Goal: Task Accomplishment & Management: Manage account settings

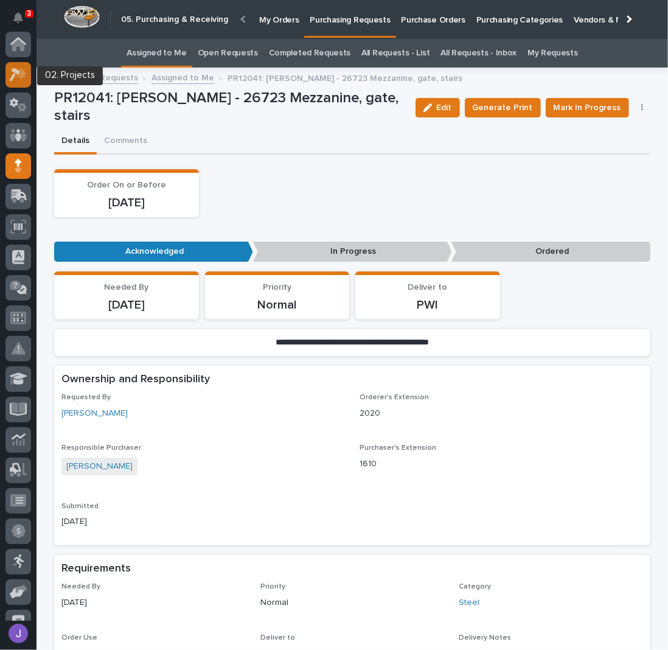
click at [20, 78] on icon at bounding box center [21, 73] width 10 height 12
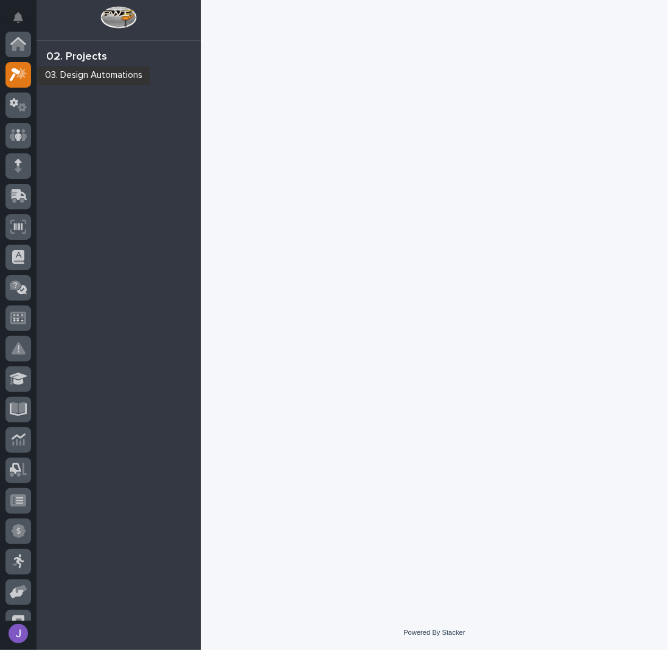
scroll to position [30, 0]
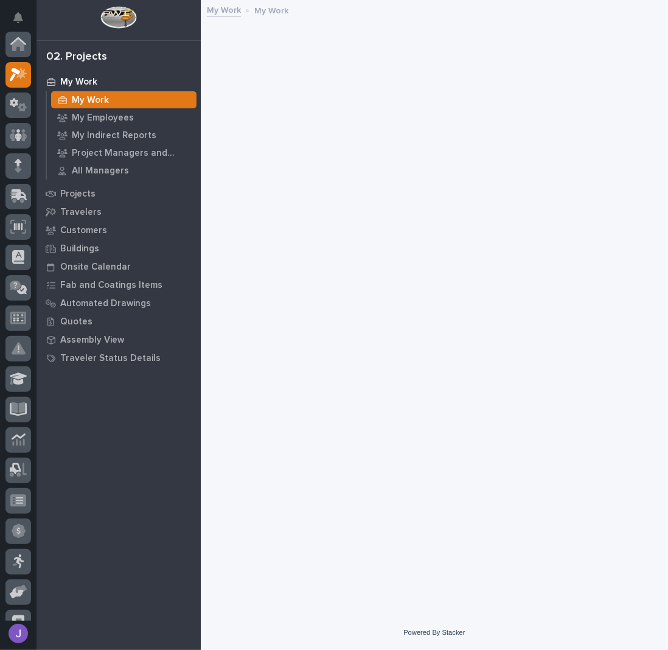
scroll to position [30, 0]
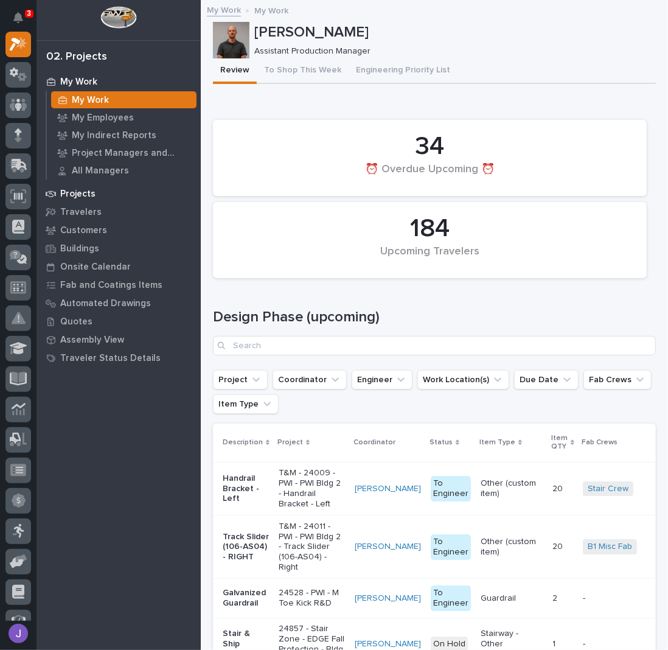
click at [78, 187] on div "Projects" at bounding box center [119, 193] width 158 height 17
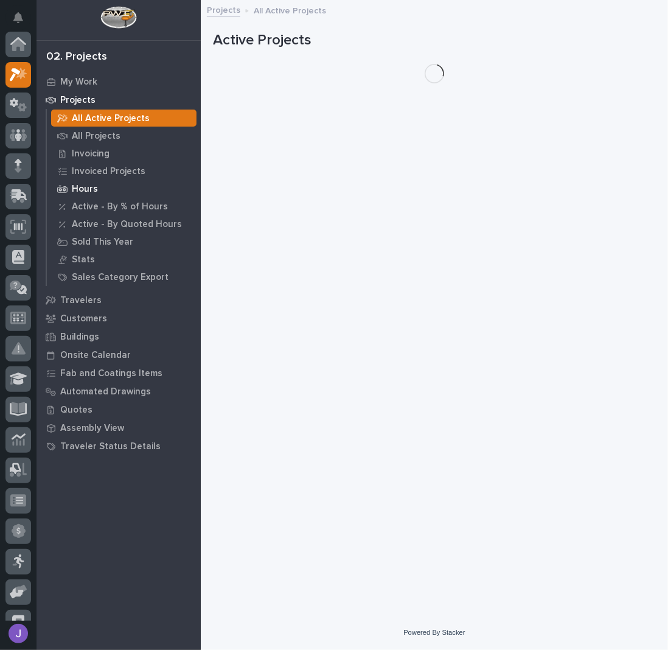
scroll to position [30, 0]
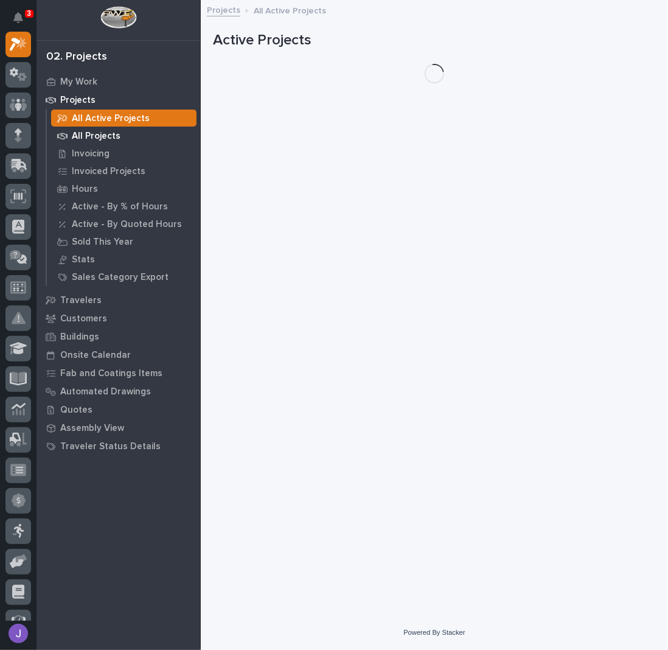
click at [93, 136] on p "All Projects" at bounding box center [96, 136] width 49 height 11
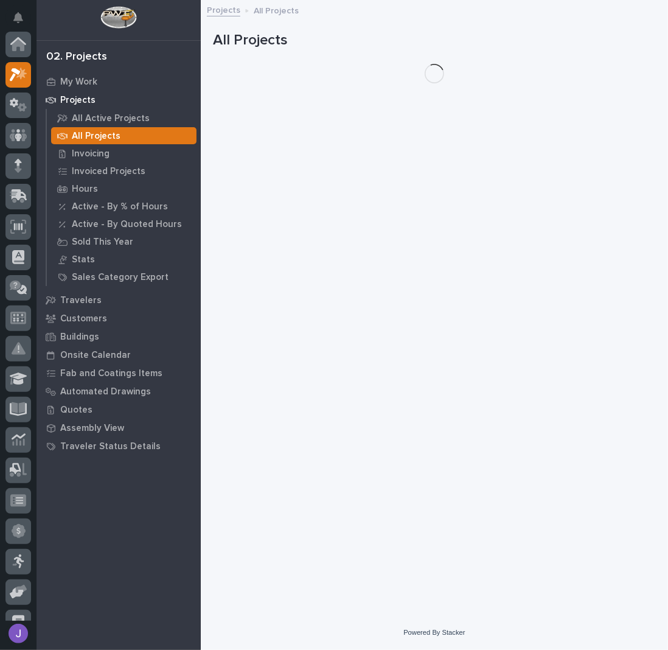
scroll to position [30, 0]
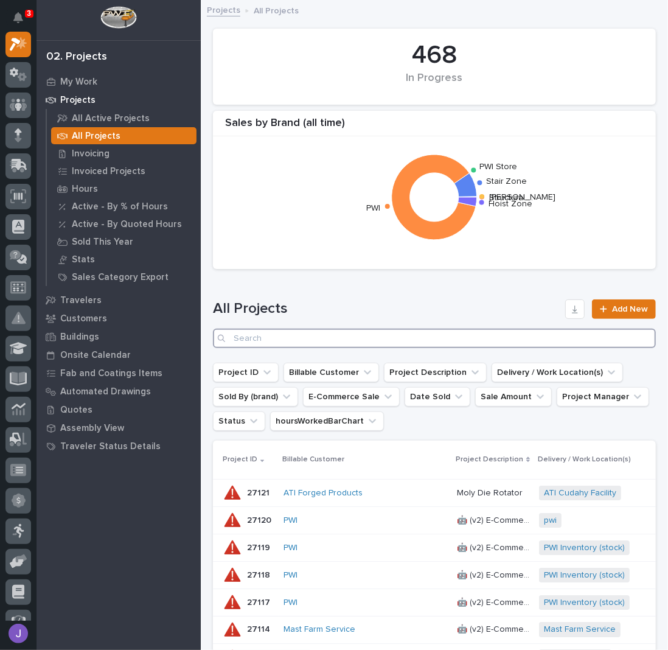
click at [299, 341] on input "Search" at bounding box center [434, 338] width 443 height 19
click at [257, 344] on input "Search" at bounding box center [434, 338] width 443 height 19
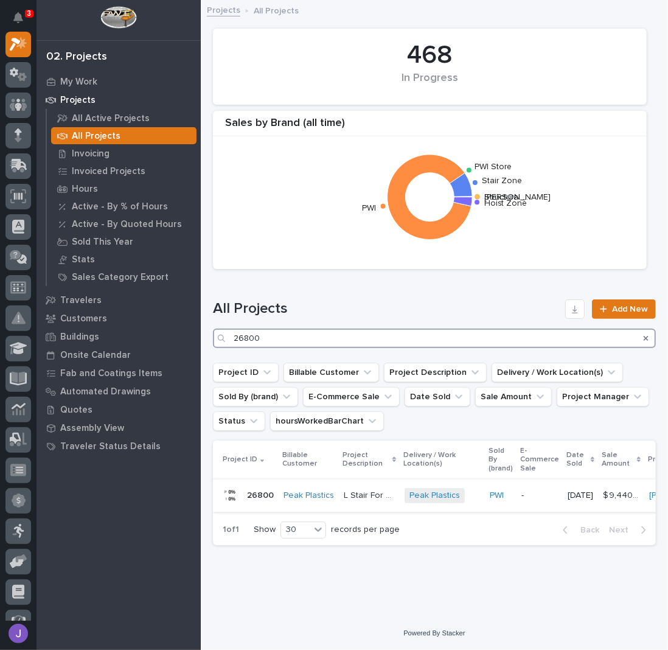
type input "26800"
click at [357, 495] on p "L Stair For Offices" at bounding box center [371, 494] width 54 height 13
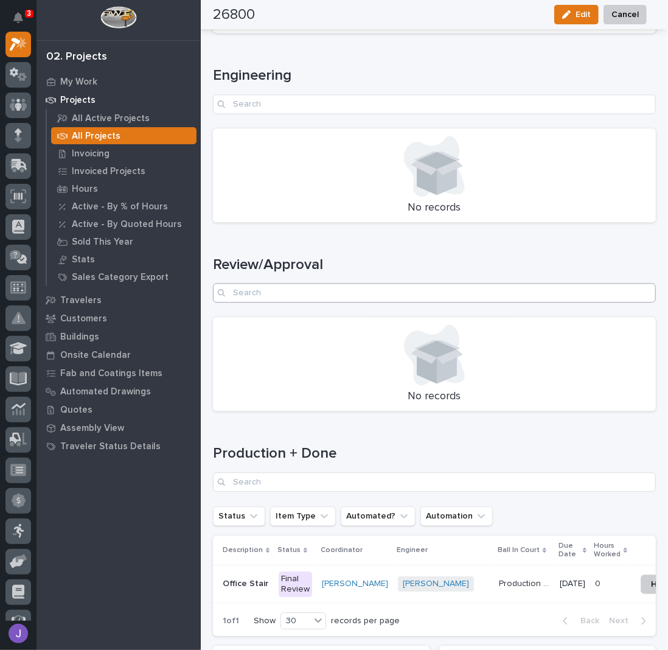
scroll to position [1541, 0]
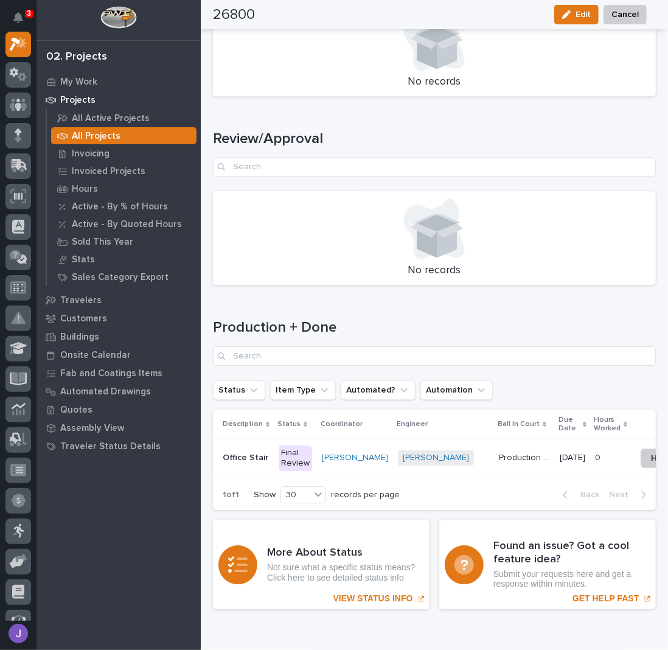
click at [273, 445] on td "Office Stair Office Stair" at bounding box center [243, 458] width 61 height 38
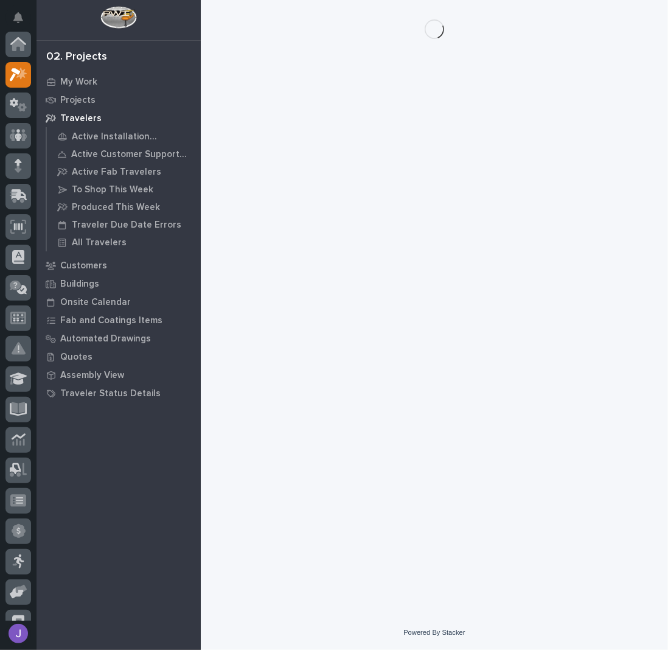
scroll to position [30, 0]
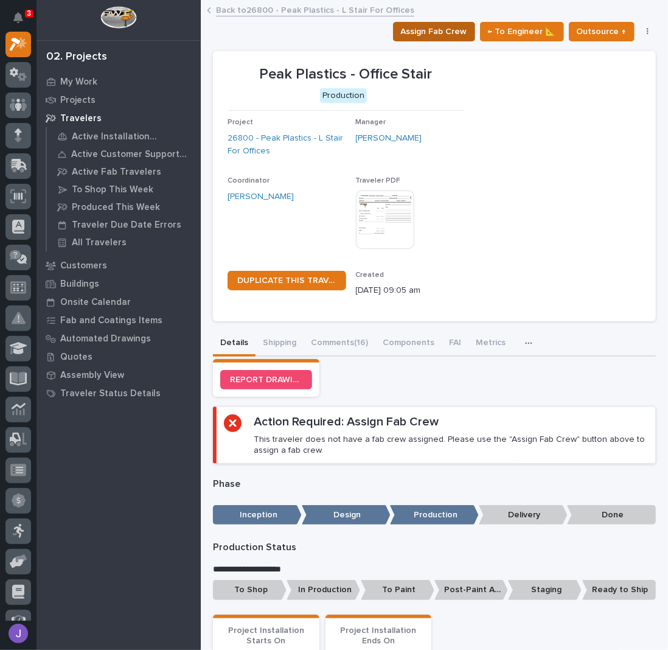
click at [422, 25] on span "Assign Fab Crew" at bounding box center [434, 31] width 66 height 15
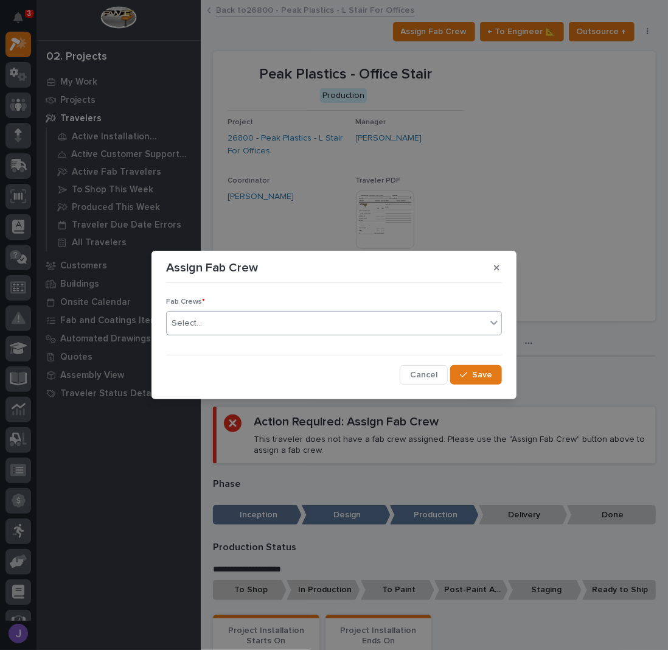
click at [282, 326] on div "Select..." at bounding box center [326, 323] width 319 height 20
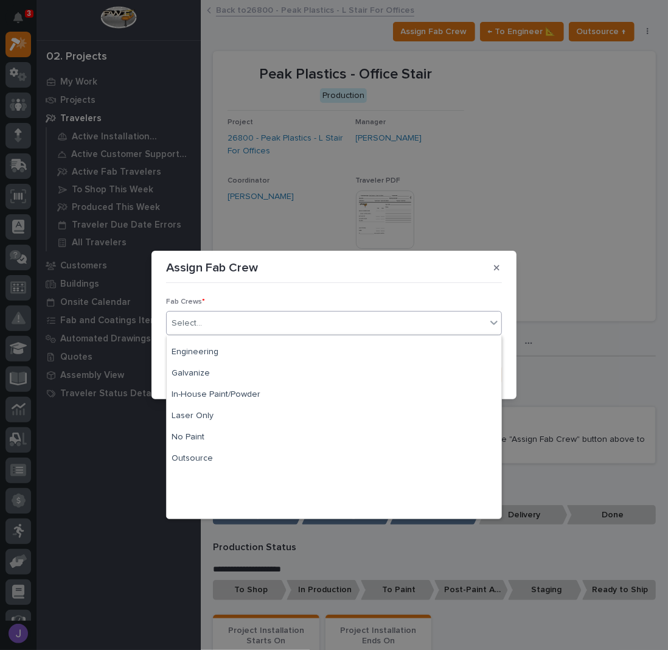
scroll to position [286, 0]
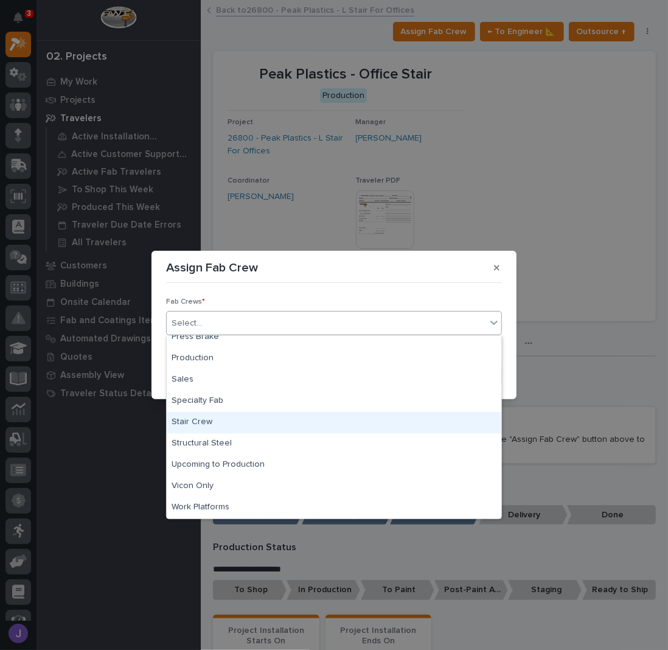
click at [208, 424] on div "Stair Crew" at bounding box center [334, 422] width 335 height 21
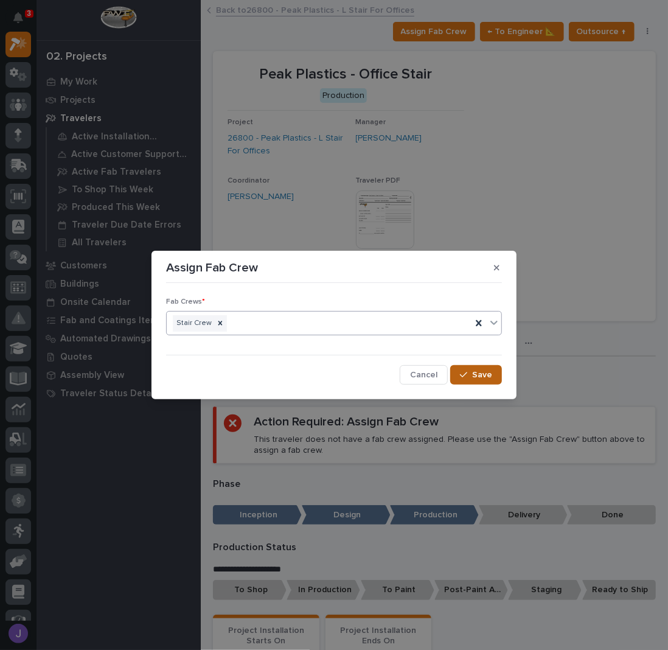
click at [469, 371] on div "button" at bounding box center [466, 375] width 12 height 9
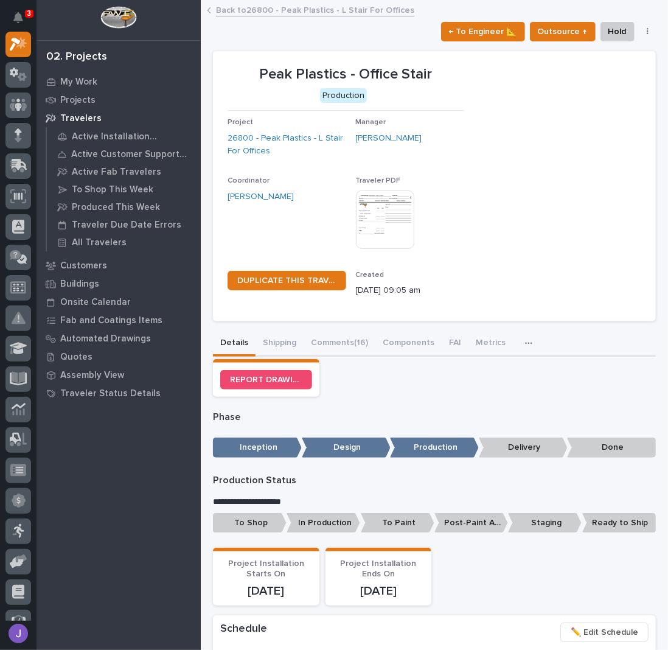
click at [251, 523] on p "To Shop" at bounding box center [250, 523] width 74 height 20
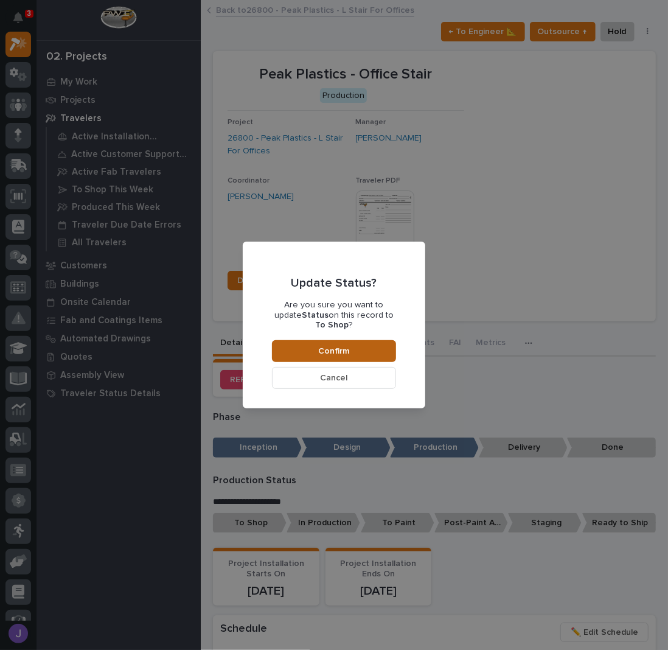
click at [316, 341] on button "Confirm" at bounding box center [334, 351] width 124 height 22
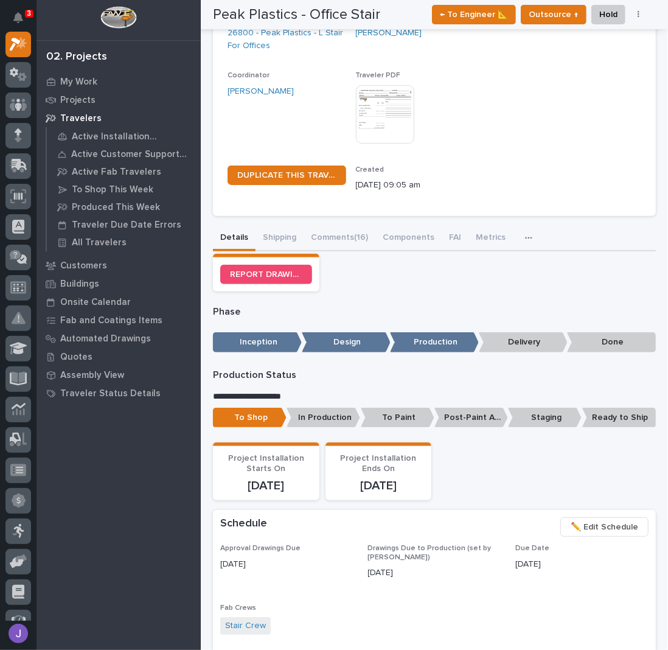
scroll to position [0, 0]
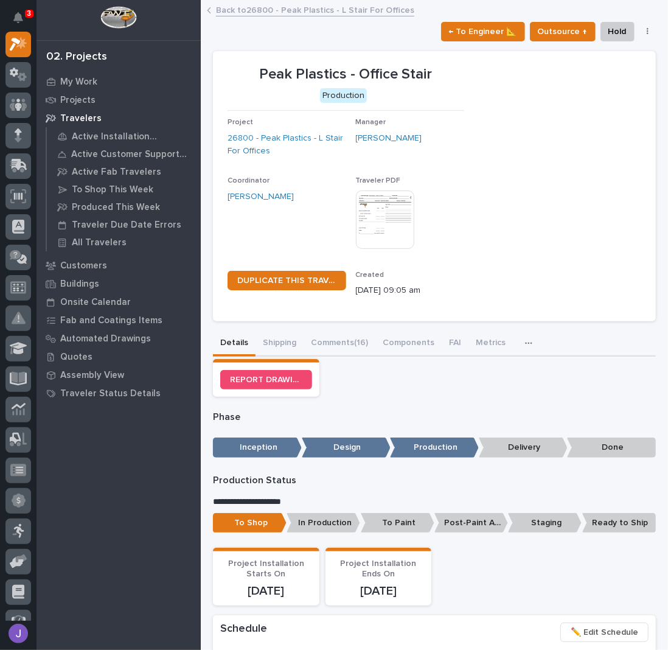
click at [232, 7] on link "Back to 26800 - Peak Plastics - L Stair For Offices" at bounding box center [315, 9] width 198 height 14
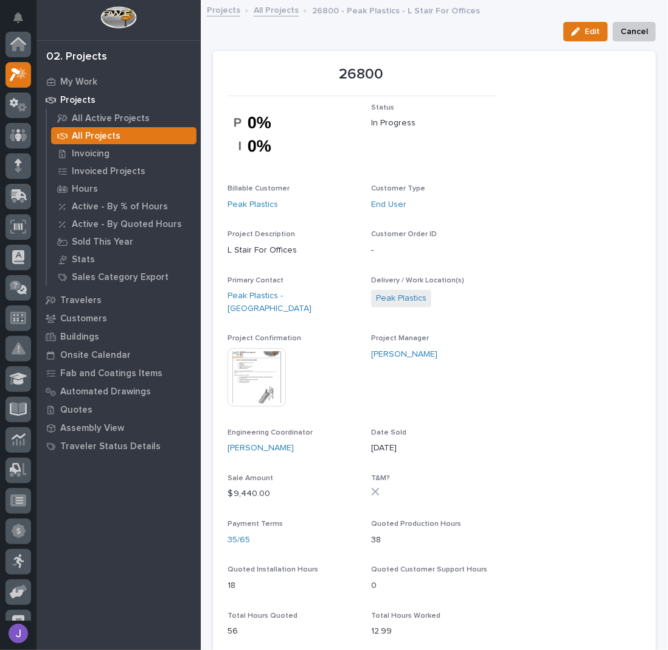
scroll to position [30, 0]
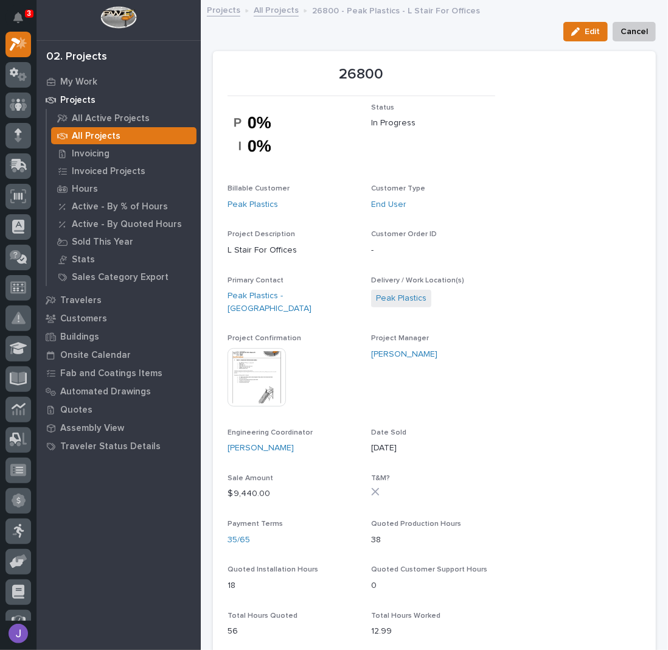
click at [259, 9] on link "All Projects" at bounding box center [276, 9] width 45 height 14
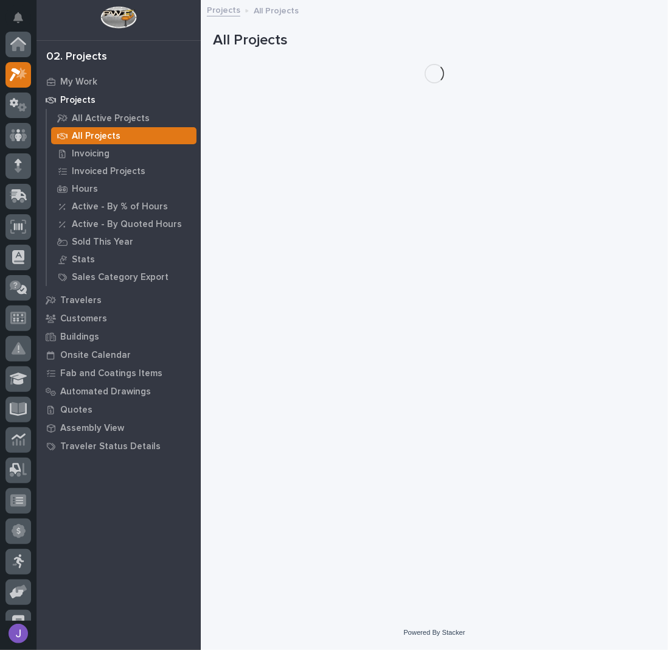
scroll to position [30, 0]
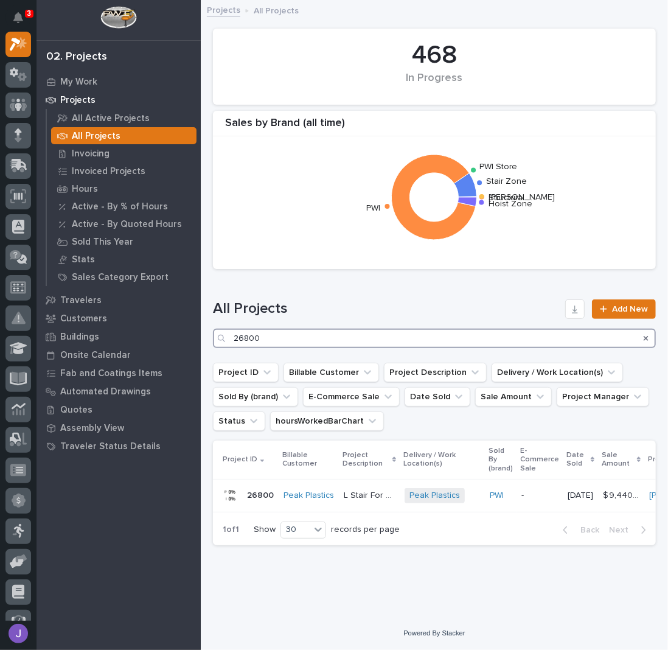
click at [263, 338] on input "26800" at bounding box center [434, 338] width 443 height 19
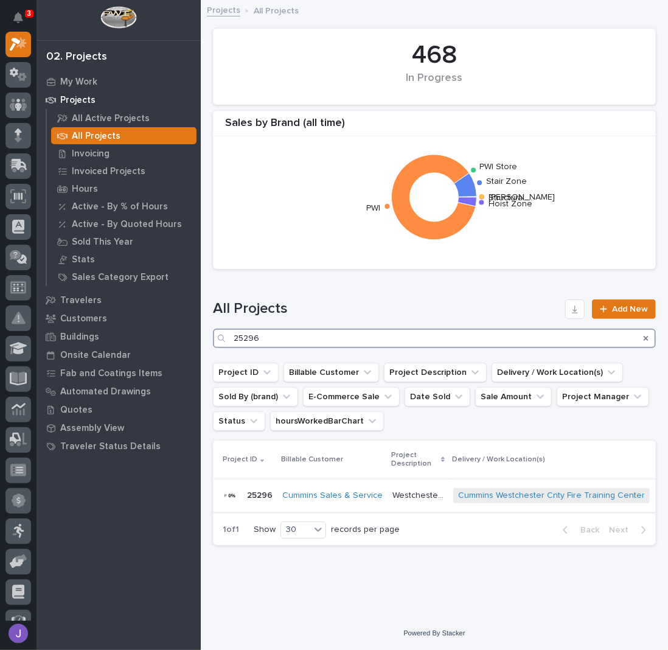
type input "25296"
click at [406, 494] on p "Westchester Fire Training Cent" at bounding box center [419, 494] width 54 height 13
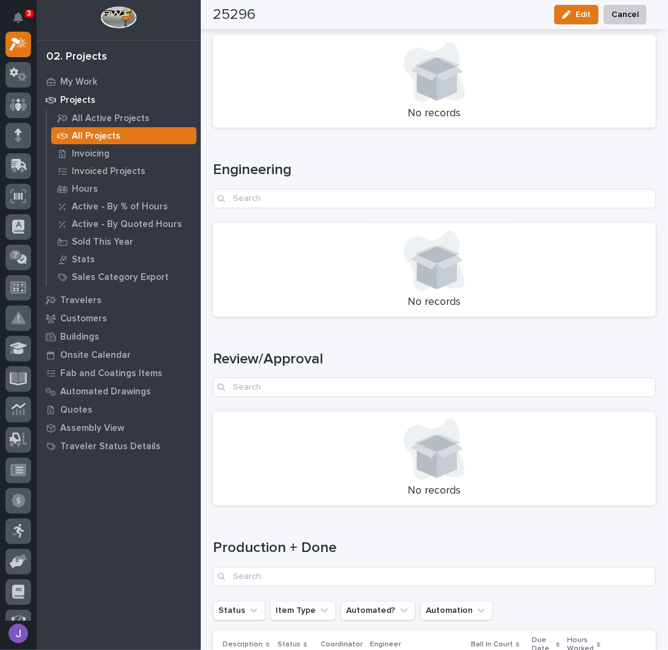
scroll to position [1445, 0]
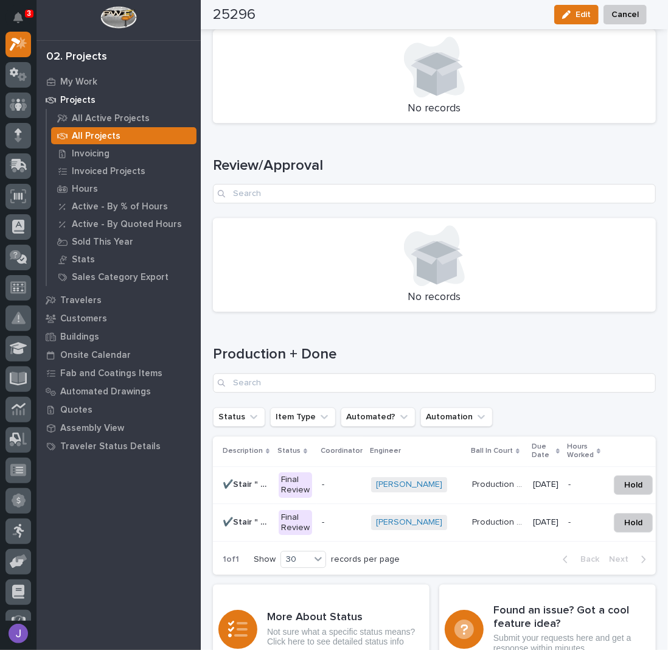
click at [246, 477] on p "✔️Stair " A "" at bounding box center [247, 483] width 49 height 13
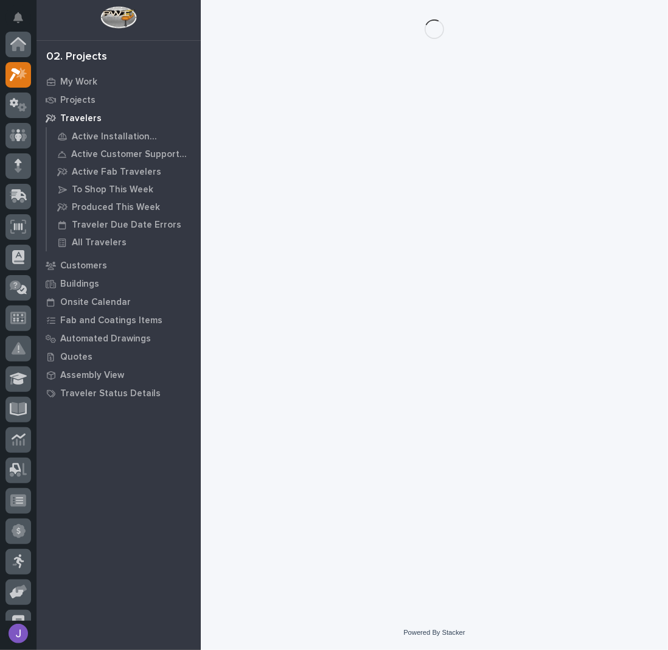
scroll to position [30, 0]
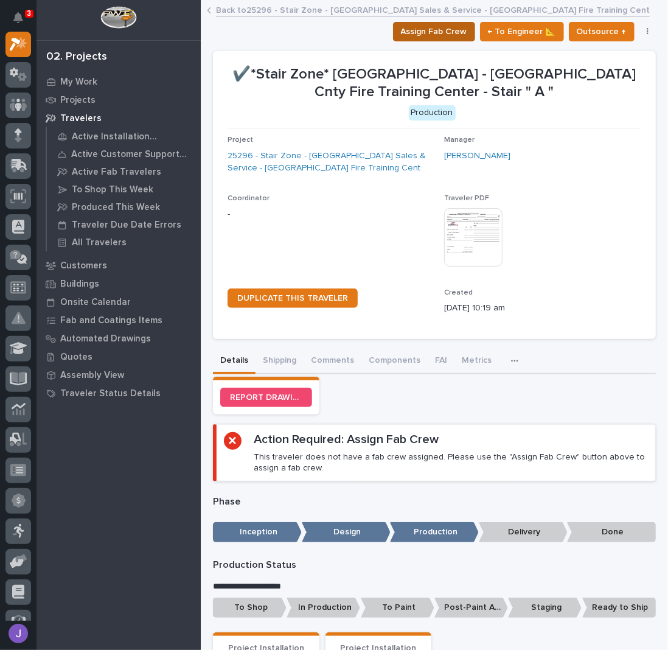
click at [430, 32] on span "Assign Fab Crew" at bounding box center [434, 31] width 66 height 15
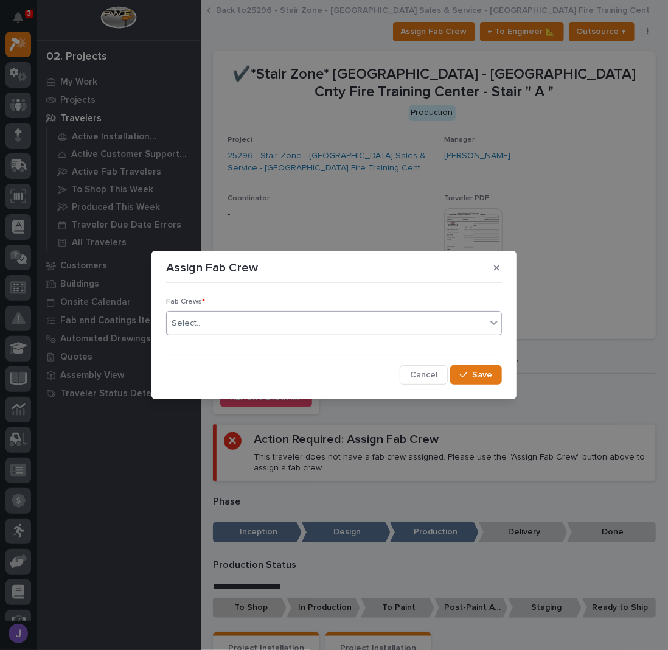
click at [253, 321] on div "Select..." at bounding box center [326, 323] width 319 height 20
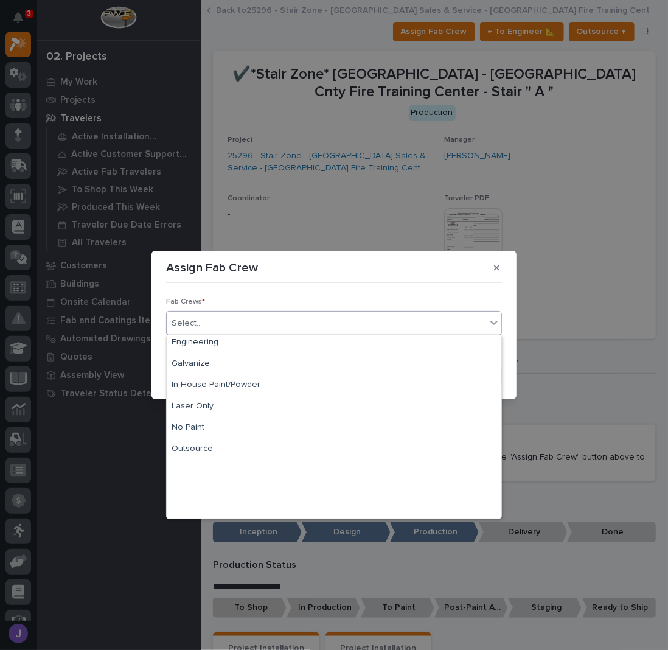
scroll to position [286, 0]
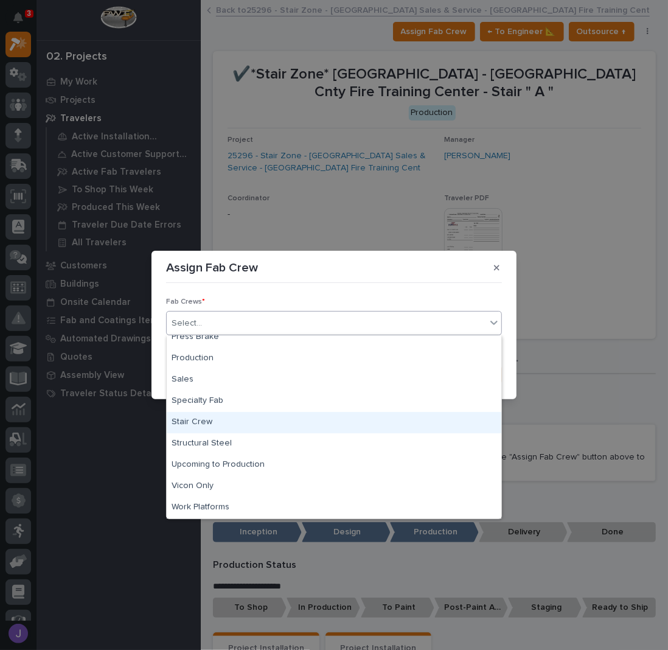
click at [207, 424] on div "Stair Crew" at bounding box center [334, 422] width 335 height 21
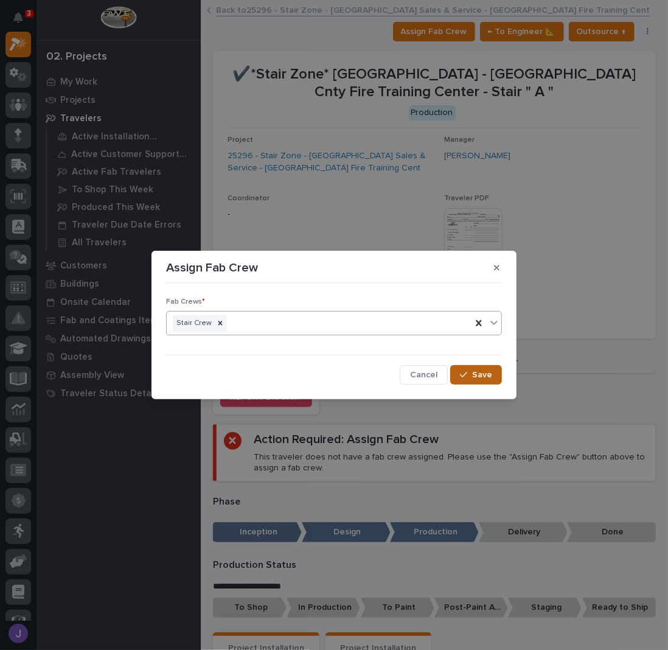
click at [483, 371] on span "Save" at bounding box center [482, 374] width 20 height 11
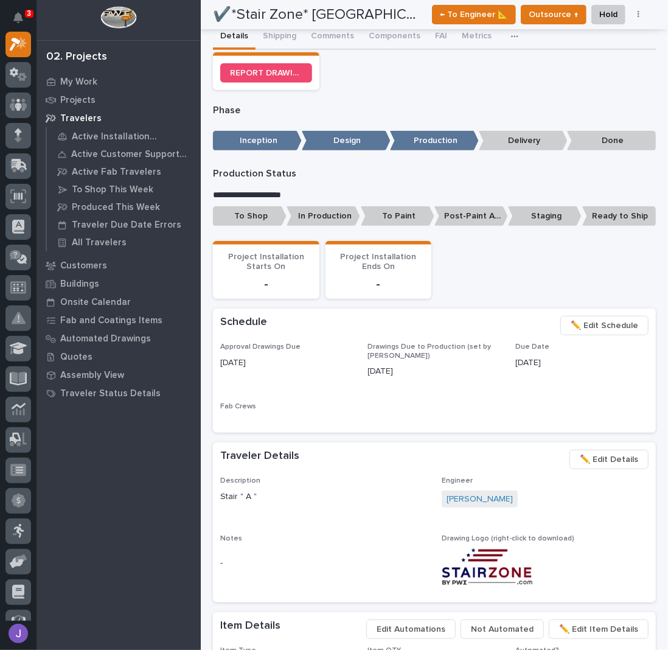
scroll to position [334, 0]
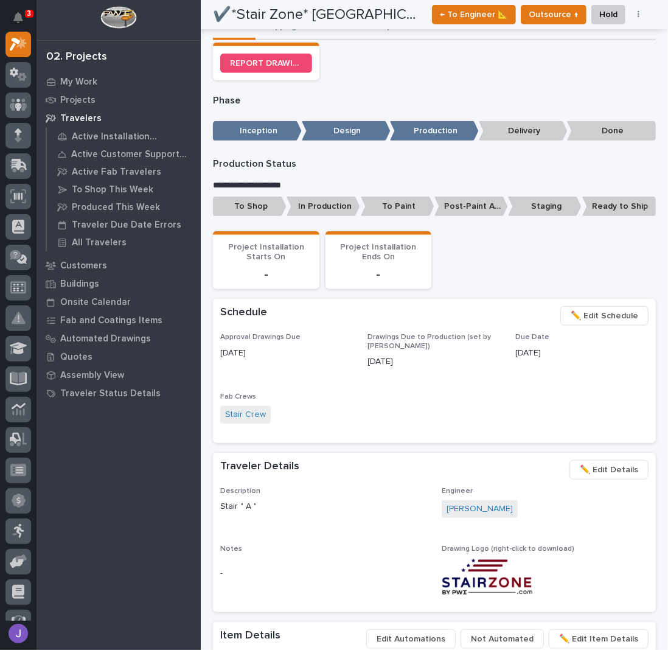
click at [239, 200] on p "To Shop" at bounding box center [250, 207] width 74 height 20
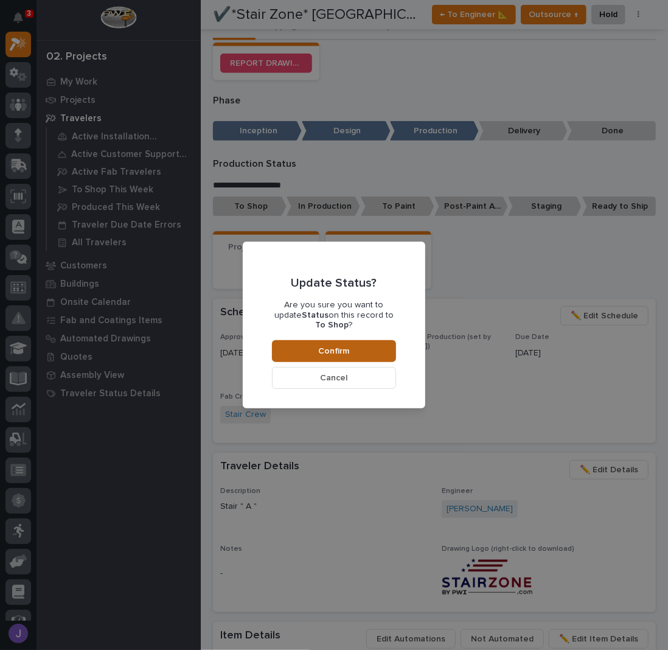
click at [326, 348] on span "Confirm" at bounding box center [334, 351] width 31 height 11
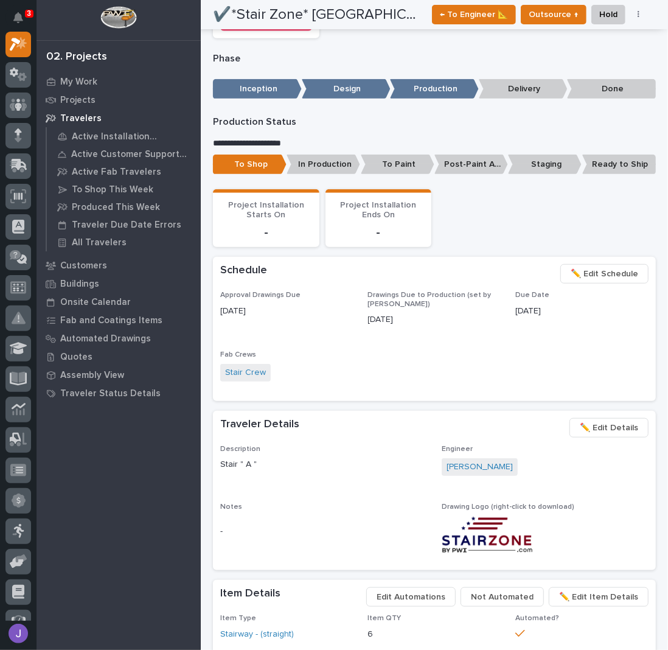
scroll to position [0, 0]
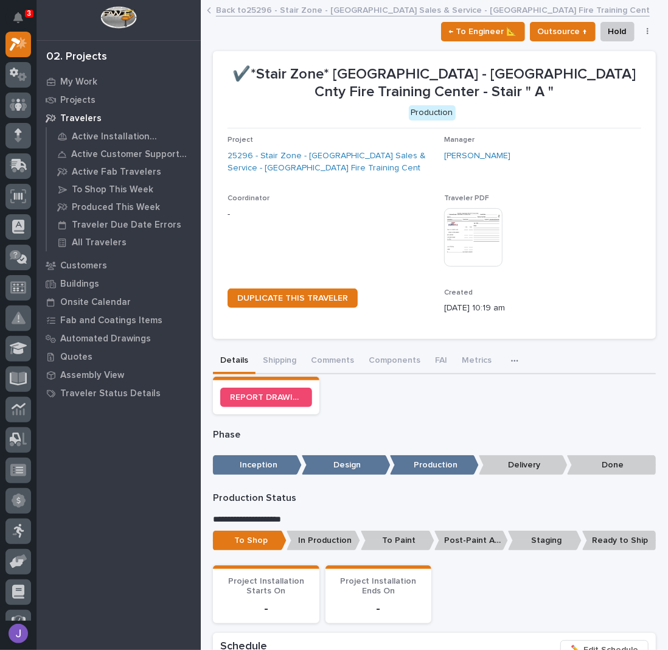
click at [260, 12] on link "Back to 25296 - Stair Zone - [GEOGRAPHIC_DATA] Sales & Service - [GEOGRAPHIC_DA…" at bounding box center [433, 9] width 434 height 14
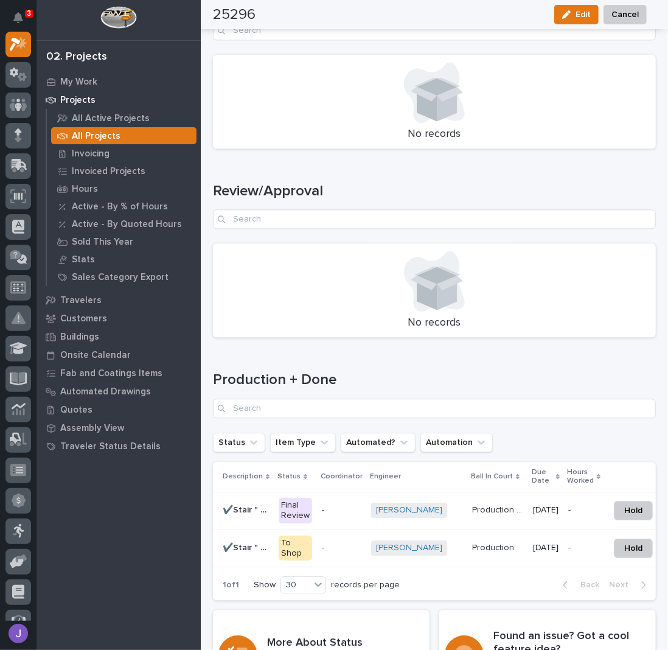
scroll to position [1562, 0]
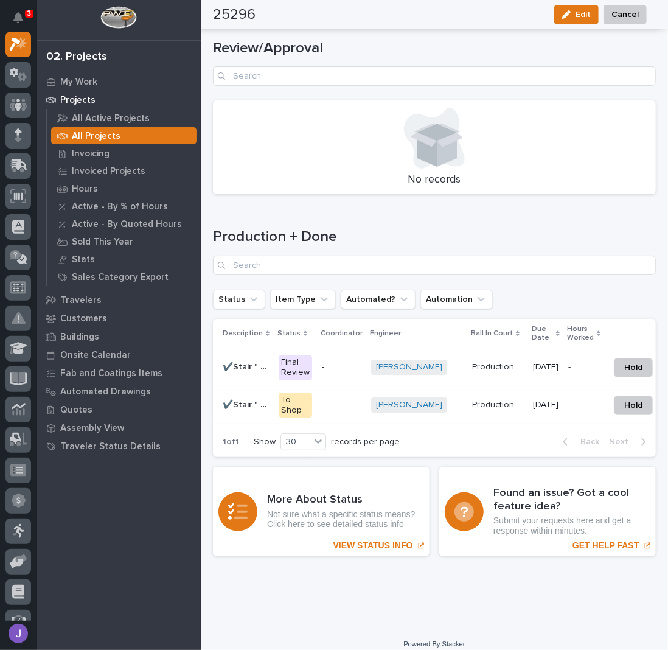
click at [263, 360] on p "✔️Stair " B "" at bounding box center [247, 366] width 49 height 13
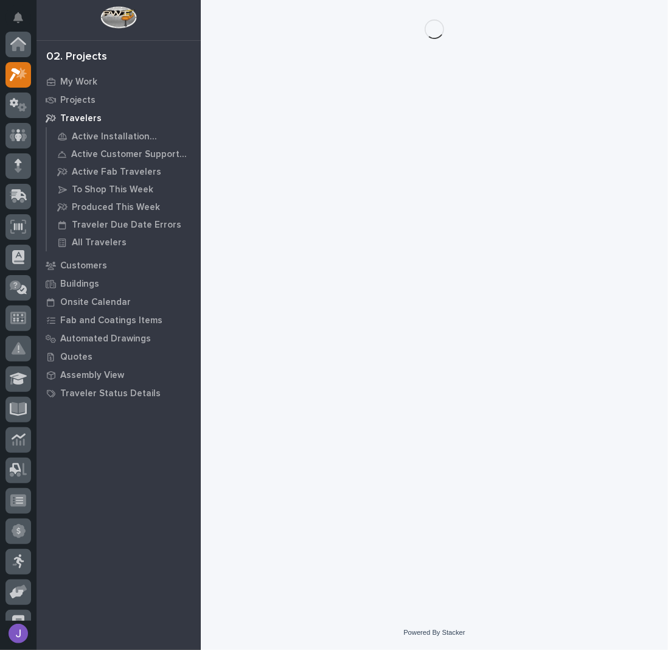
scroll to position [30, 0]
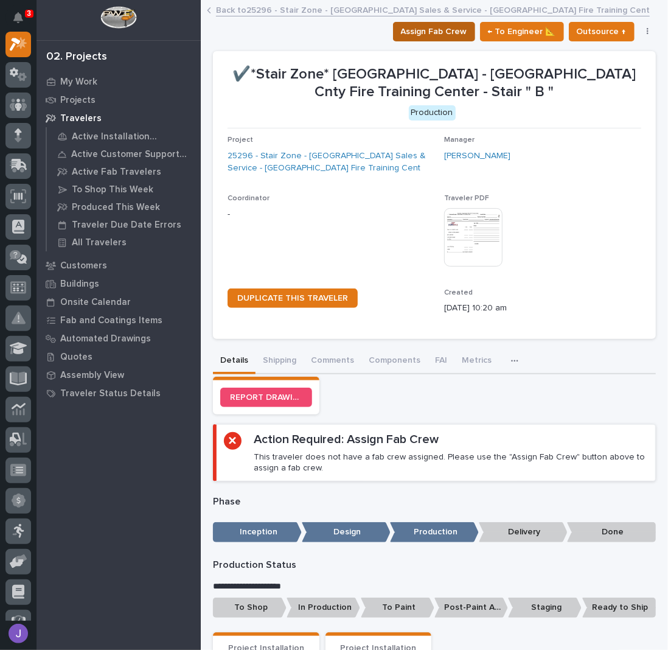
click at [459, 37] on span "Assign Fab Crew" at bounding box center [434, 31] width 66 height 15
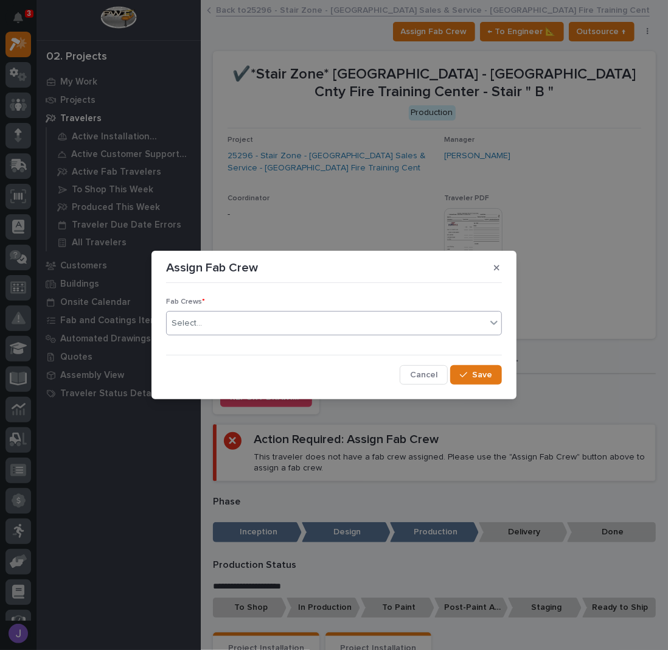
click at [284, 330] on div "Select..." at bounding box center [326, 323] width 319 height 20
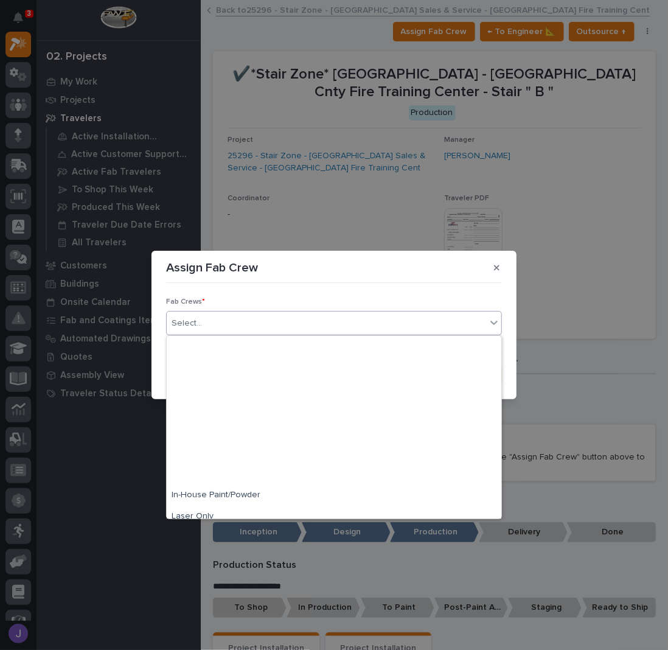
scroll to position [286, 0]
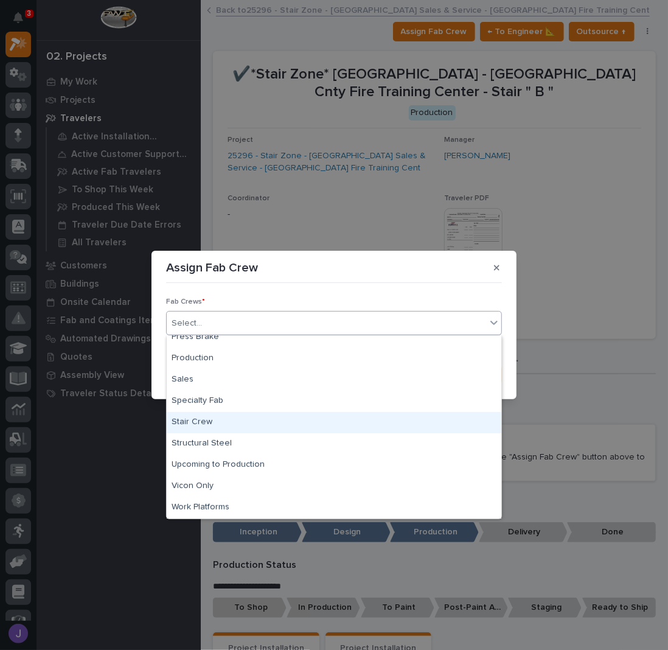
click at [206, 422] on div "Stair Crew" at bounding box center [334, 422] width 335 height 21
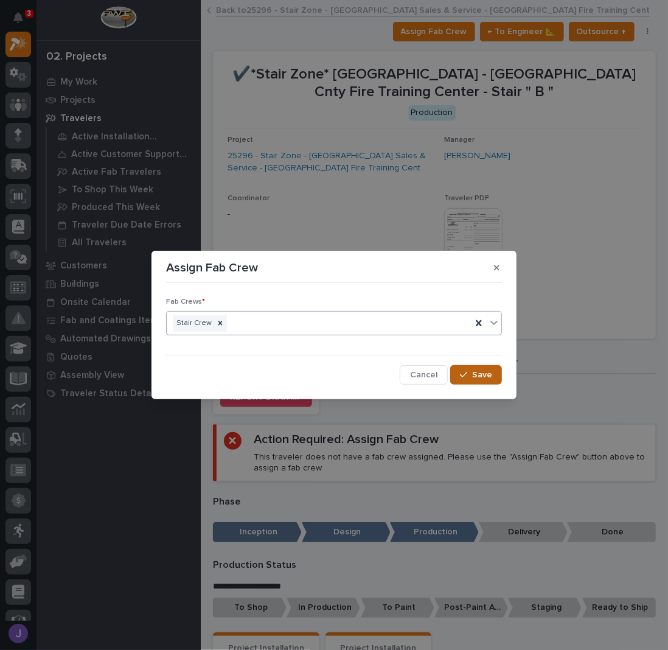
click at [469, 371] on div "button" at bounding box center [466, 375] width 12 height 9
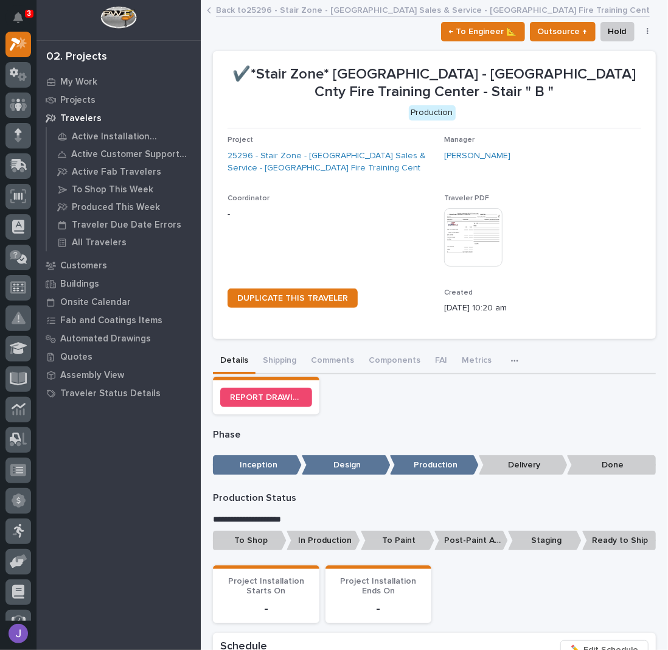
click at [263, 541] on p "To Shop" at bounding box center [250, 541] width 74 height 20
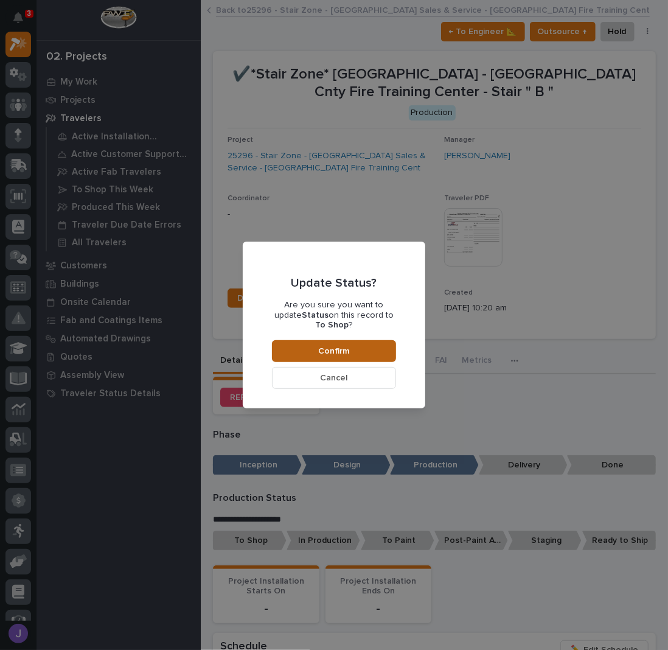
click at [338, 350] on span "Confirm" at bounding box center [334, 351] width 31 height 11
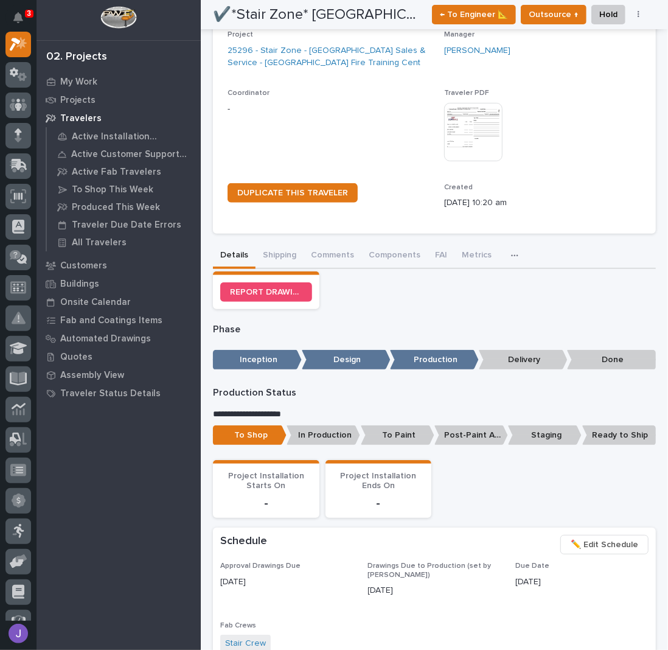
scroll to position [0, 0]
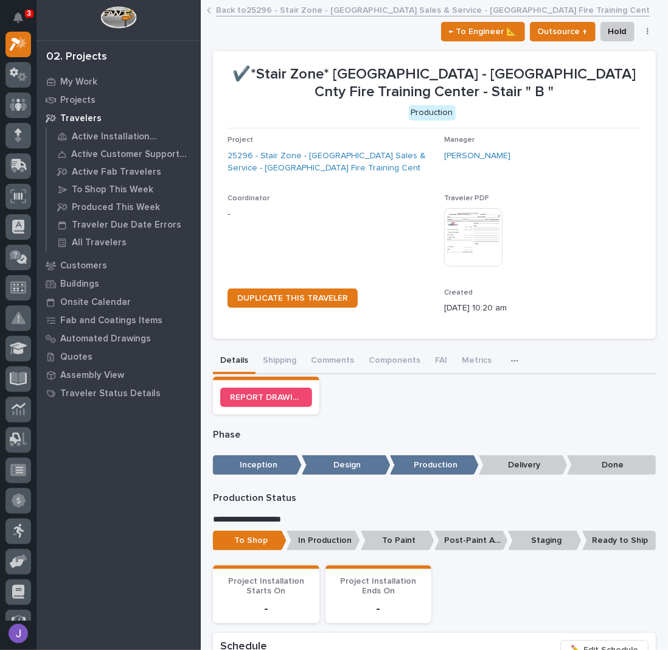
click at [261, 11] on link "Back to 25296 - Stair Zone - [GEOGRAPHIC_DATA] Sales & Service - [GEOGRAPHIC_DA…" at bounding box center [433, 9] width 434 height 14
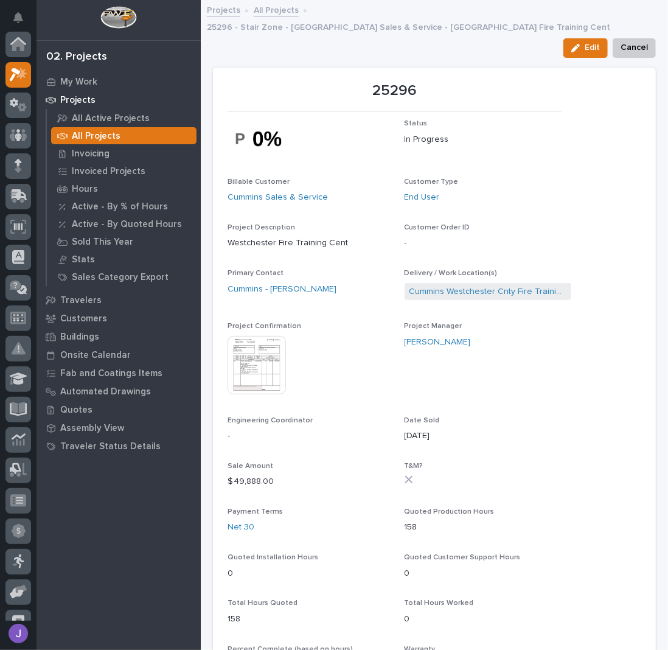
scroll to position [30, 0]
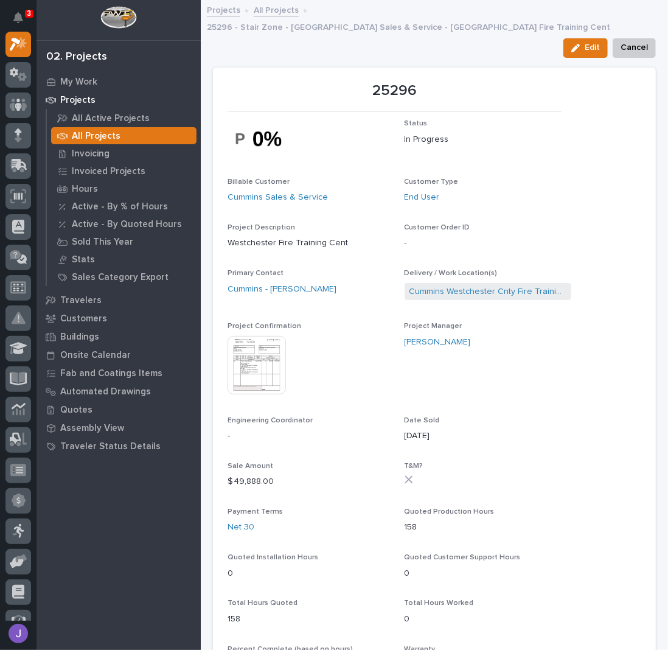
click at [285, 10] on link "All Projects" at bounding box center [276, 9] width 45 height 14
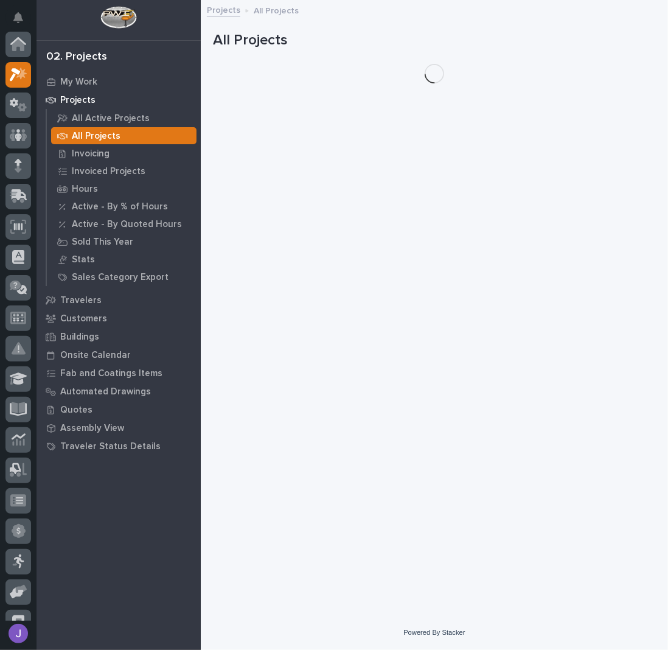
scroll to position [30, 0]
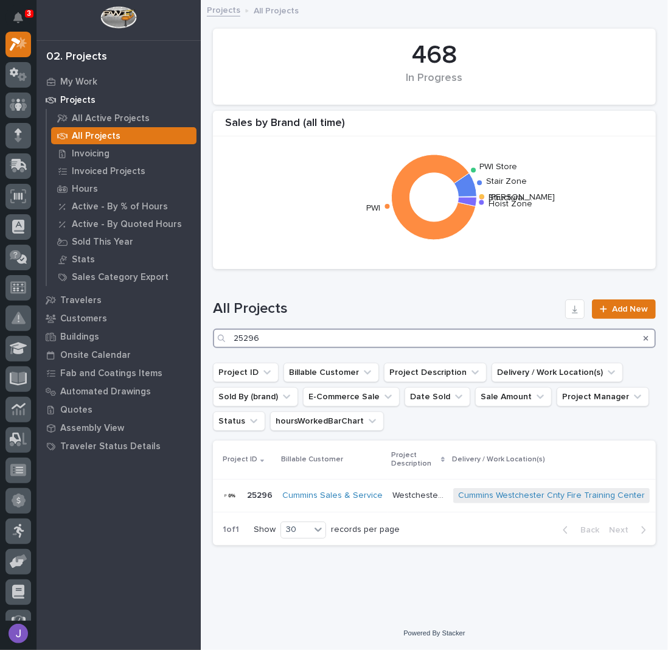
click at [271, 335] on input "25296" at bounding box center [434, 338] width 443 height 19
type input "2"
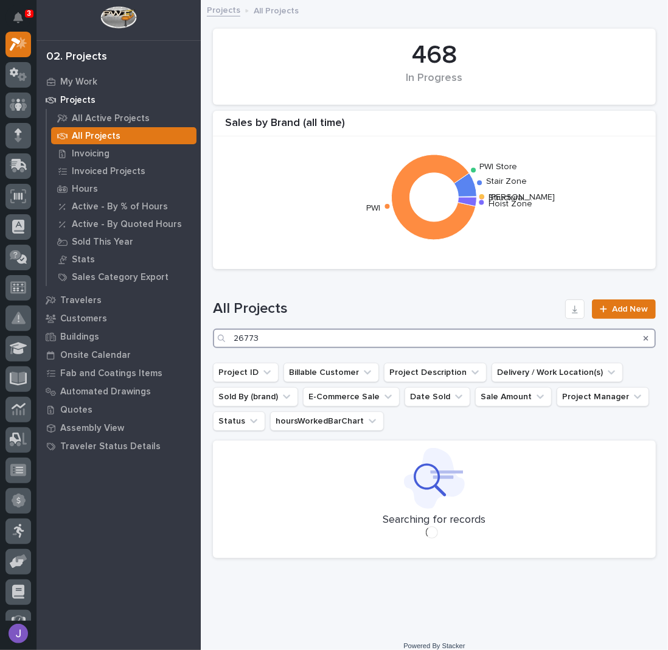
type input "26773"
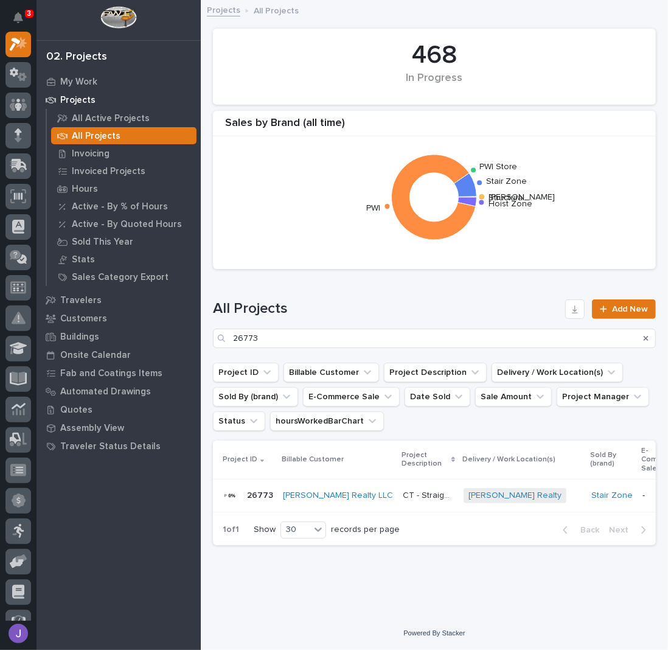
click at [403, 495] on p "CT - Straight Stair" at bounding box center [430, 494] width 54 height 13
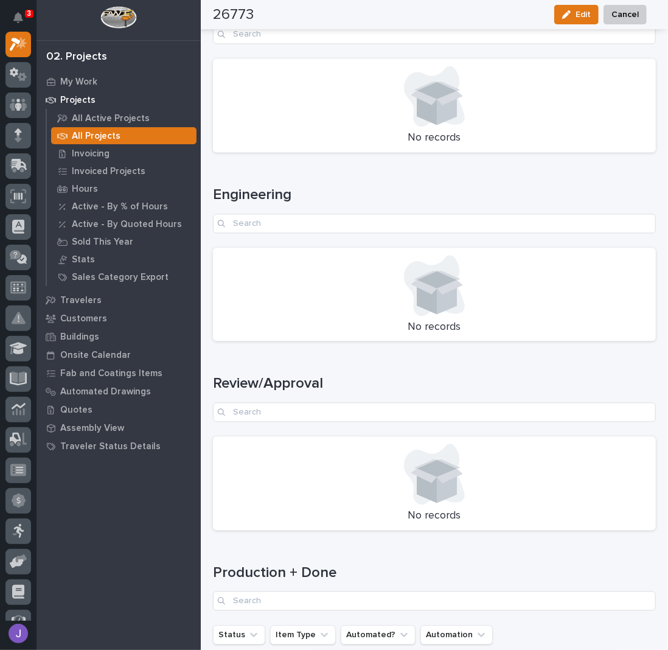
scroll to position [1560, 0]
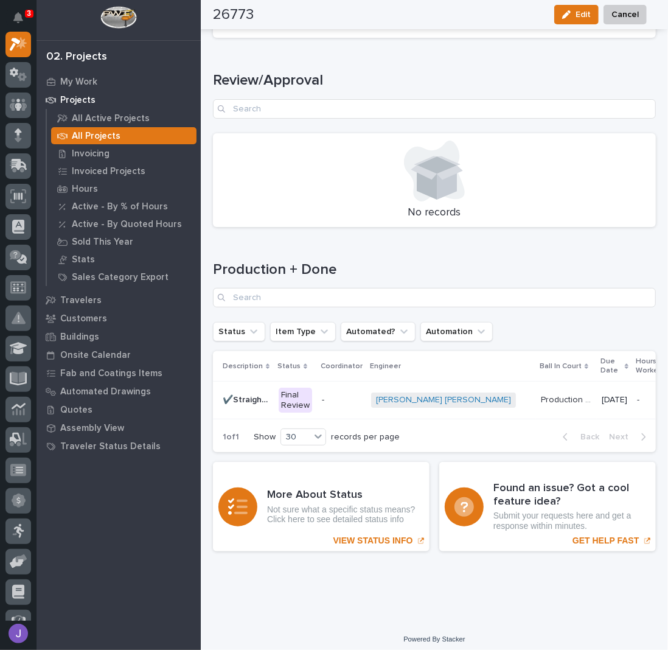
click at [296, 391] on div "Final Review" at bounding box center [295, 401] width 33 height 26
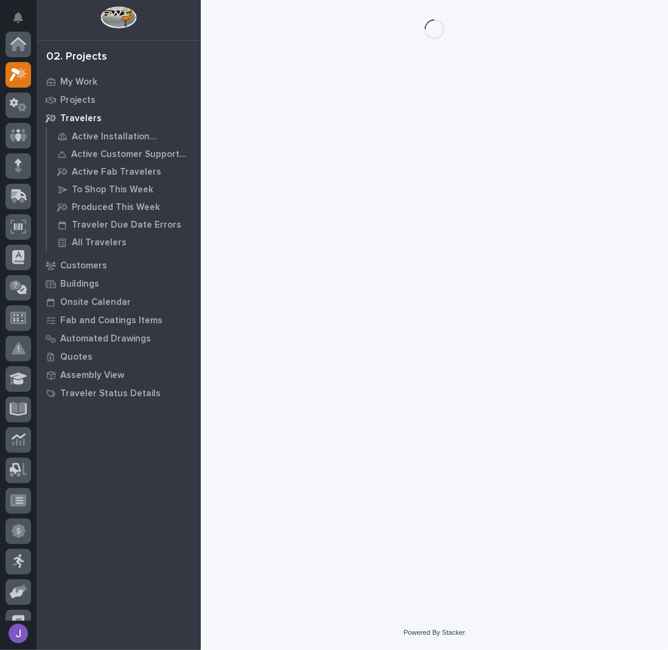
scroll to position [30, 0]
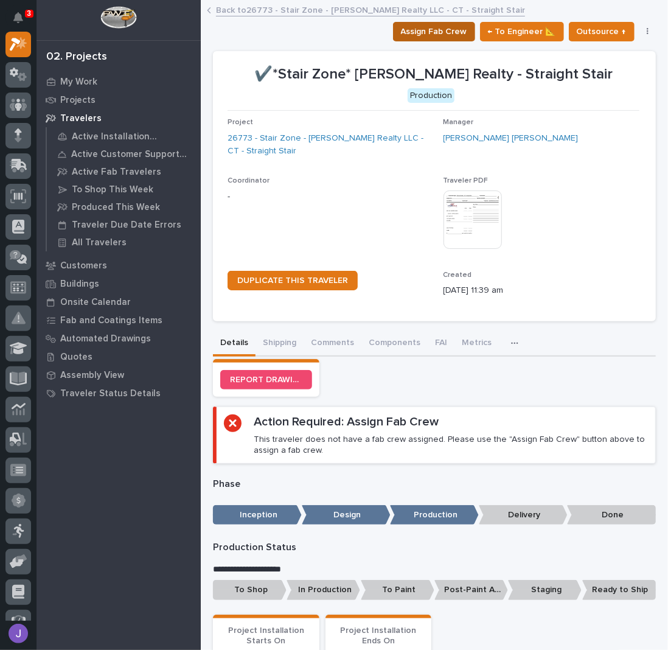
click at [448, 37] on span "Assign Fab Crew" at bounding box center [434, 31] width 66 height 15
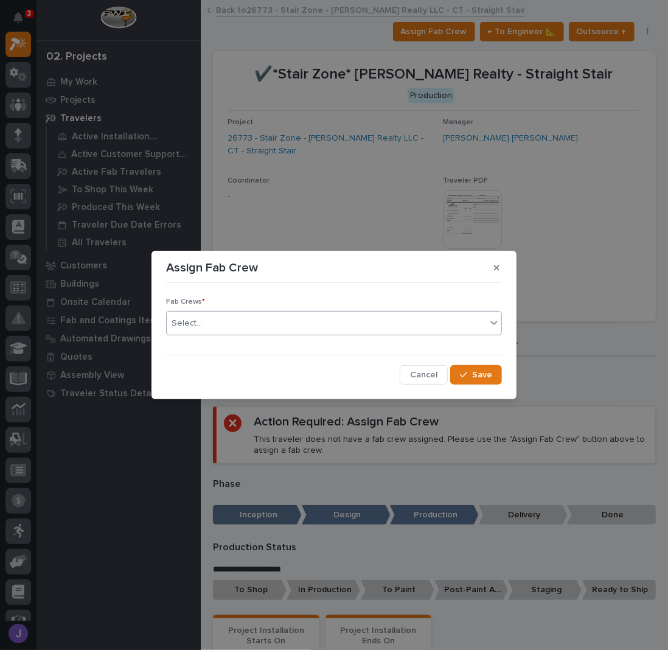
click at [279, 330] on div "Select..." at bounding box center [326, 323] width 319 height 20
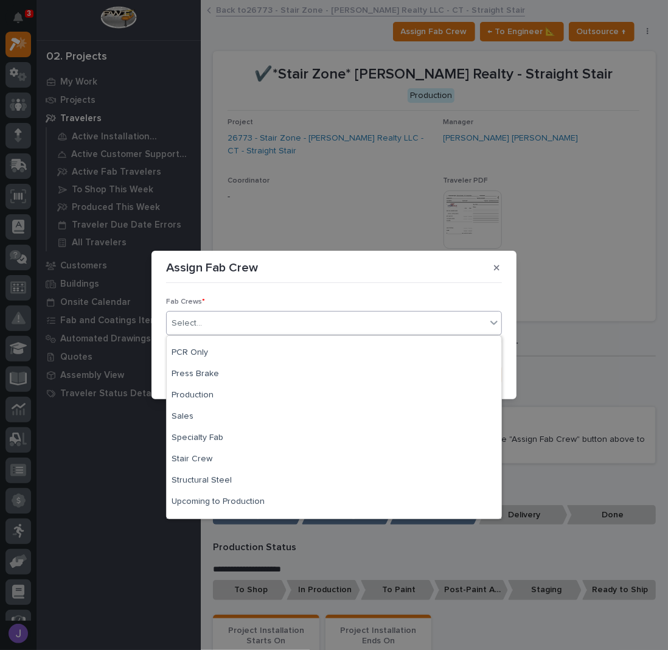
scroll to position [286, 0]
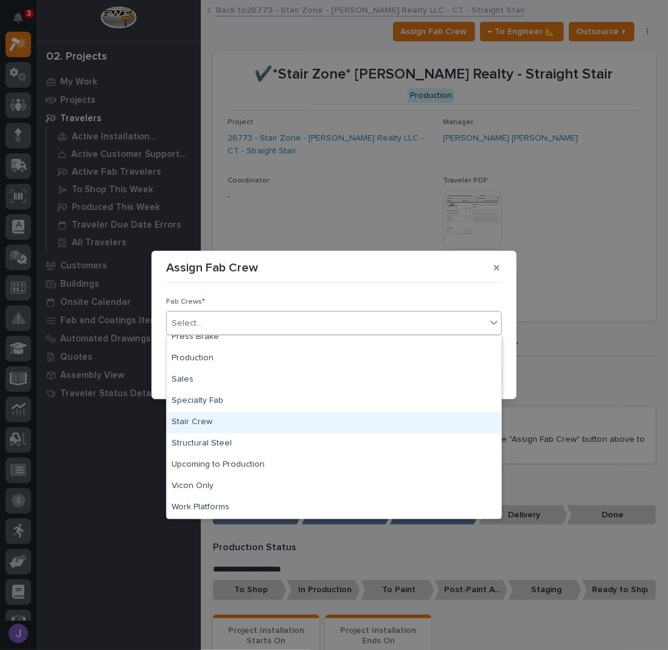
click at [198, 418] on div "Stair Crew" at bounding box center [334, 422] width 335 height 21
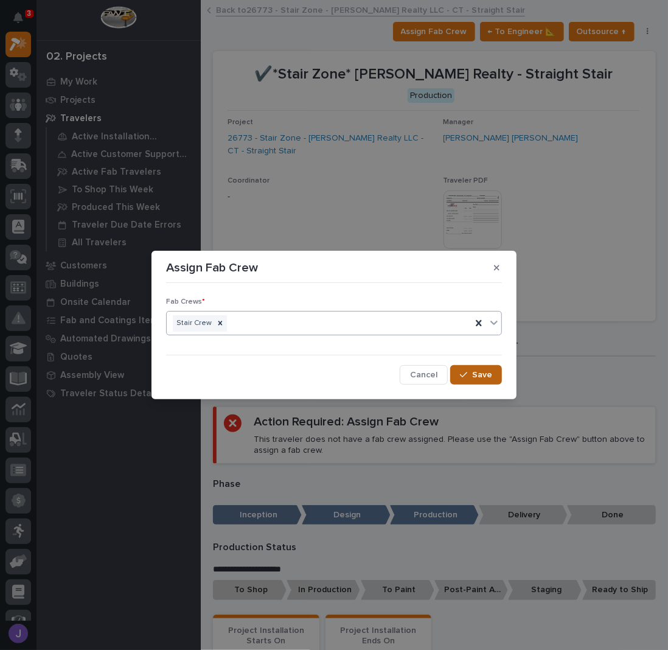
click at [461, 379] on button "Save" at bounding box center [476, 374] width 52 height 19
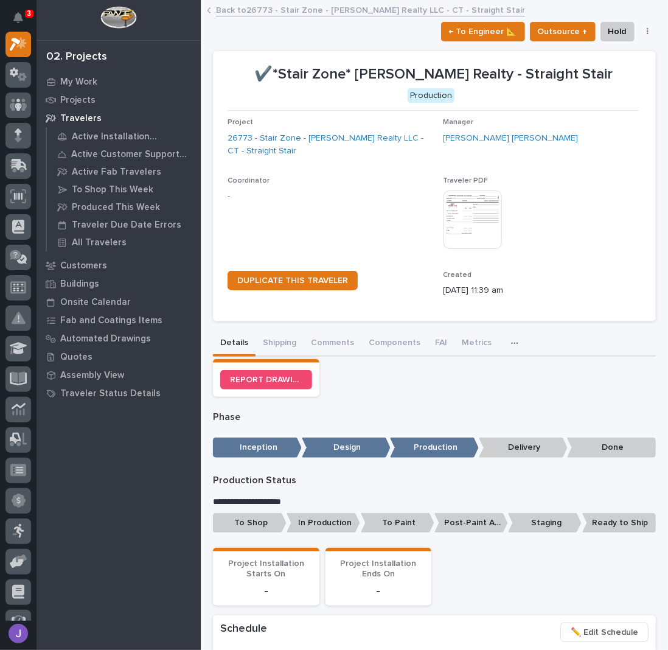
click at [242, 533] on div "To Shop In Production To Paint Post-Paint Assembly Staging Ready to Ship" at bounding box center [434, 525] width 443 height 25
click at [241, 524] on p "To Shop" at bounding box center [250, 523] width 74 height 20
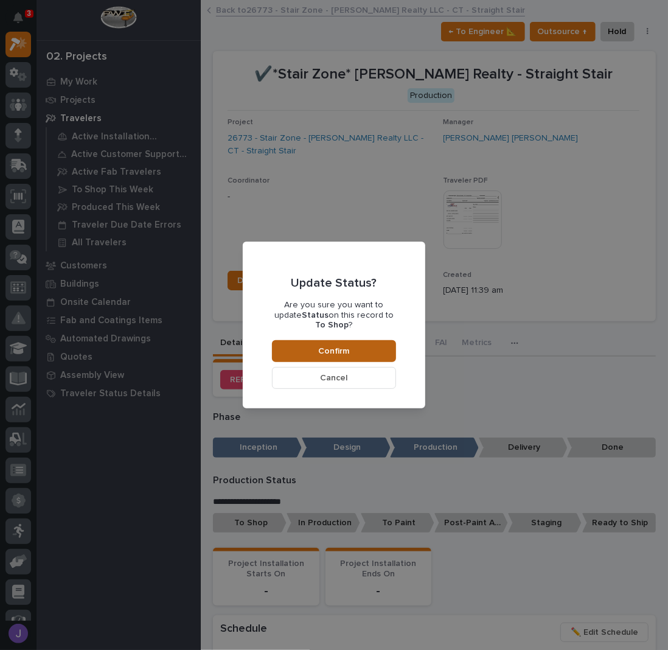
click at [351, 347] on button "Confirm" at bounding box center [334, 351] width 124 height 22
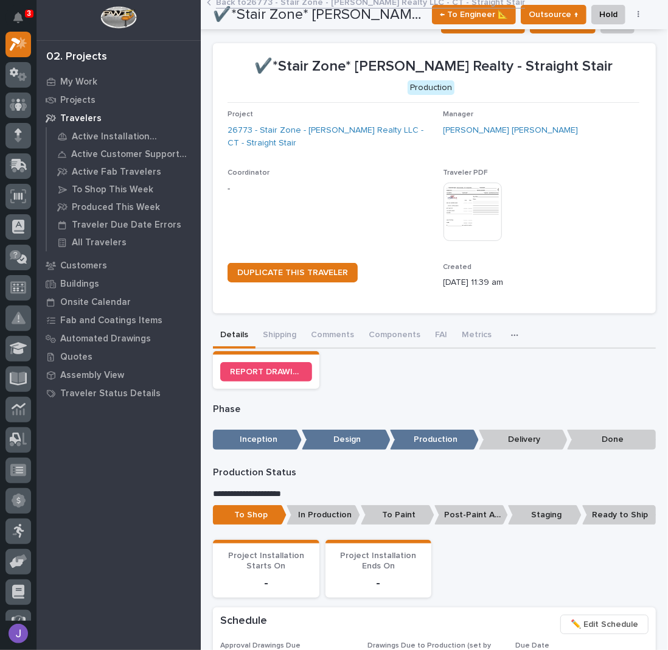
scroll to position [0, 0]
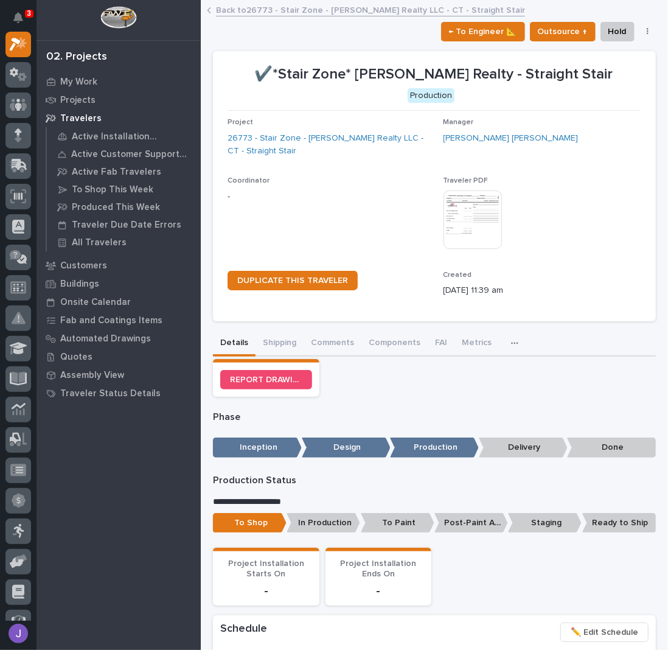
click at [254, 7] on link "Back to 26773 - Stair Zone - [PERSON_NAME] Realty LLC - CT - Straight Stair" at bounding box center [370, 9] width 309 height 14
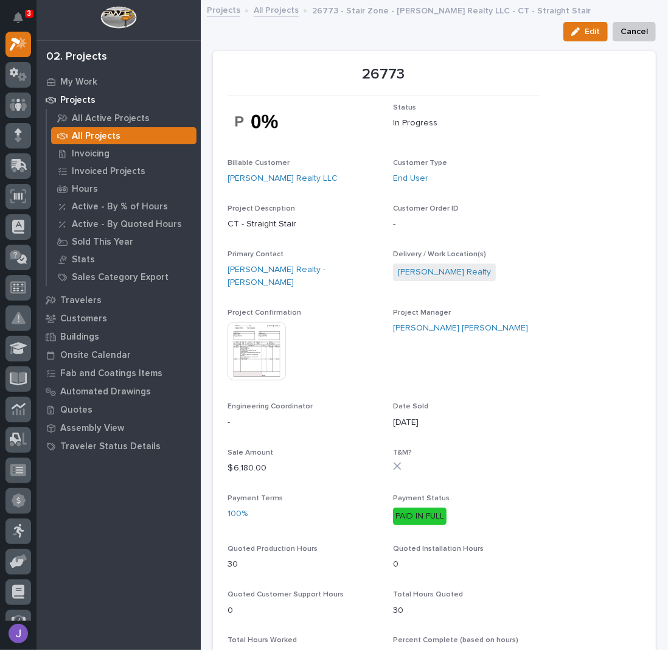
click at [271, 7] on link "All Projects" at bounding box center [276, 9] width 45 height 14
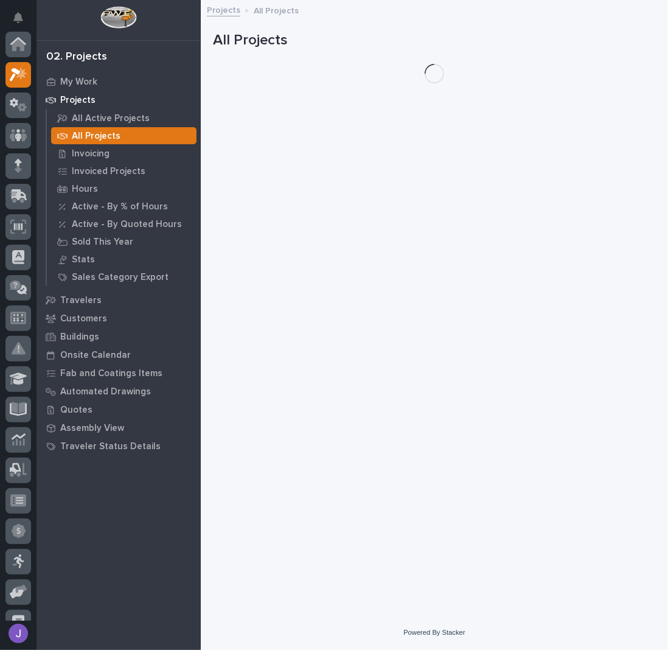
scroll to position [30, 0]
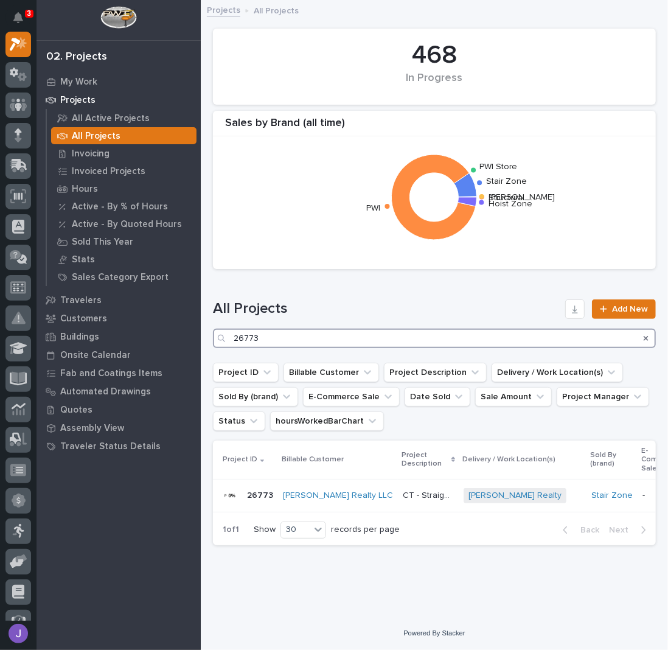
click at [274, 341] on input "26773" at bounding box center [434, 338] width 443 height 19
type input "26767"
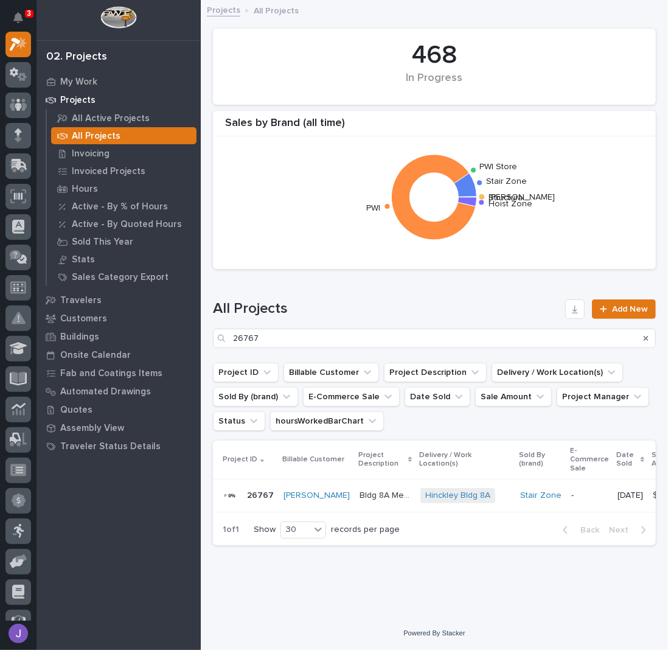
click at [360, 495] on p "Bldg 8A Mezzanine" at bounding box center [387, 494] width 54 height 13
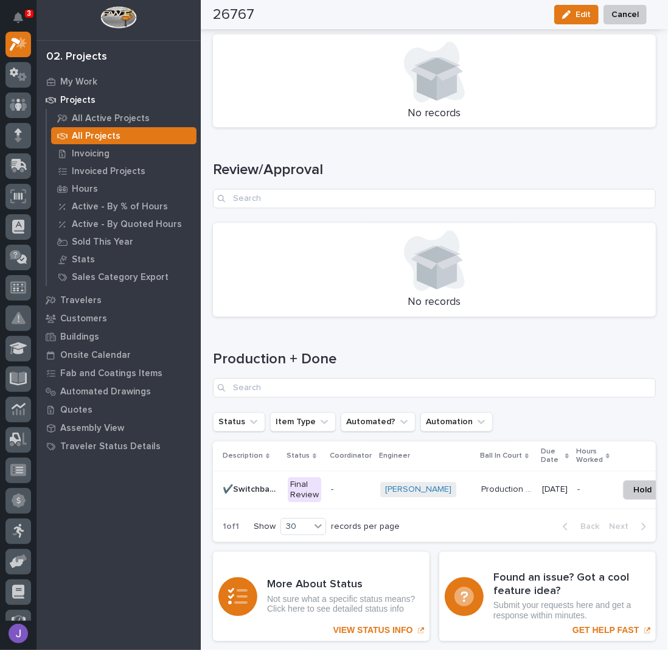
scroll to position [1559, 0]
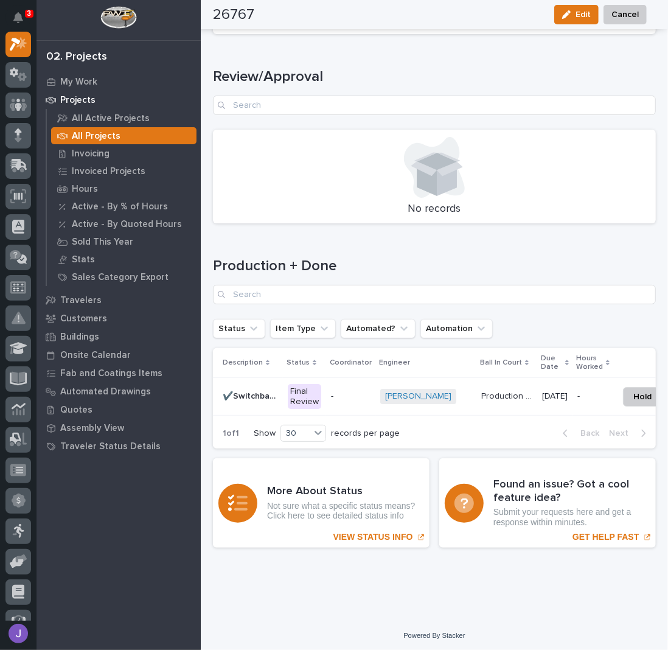
click at [343, 391] on p "-" at bounding box center [351, 396] width 40 height 10
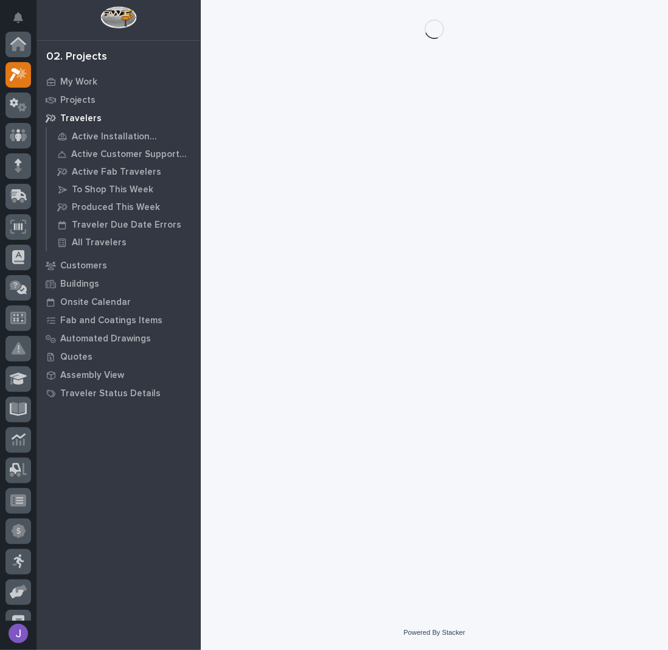
scroll to position [30, 0]
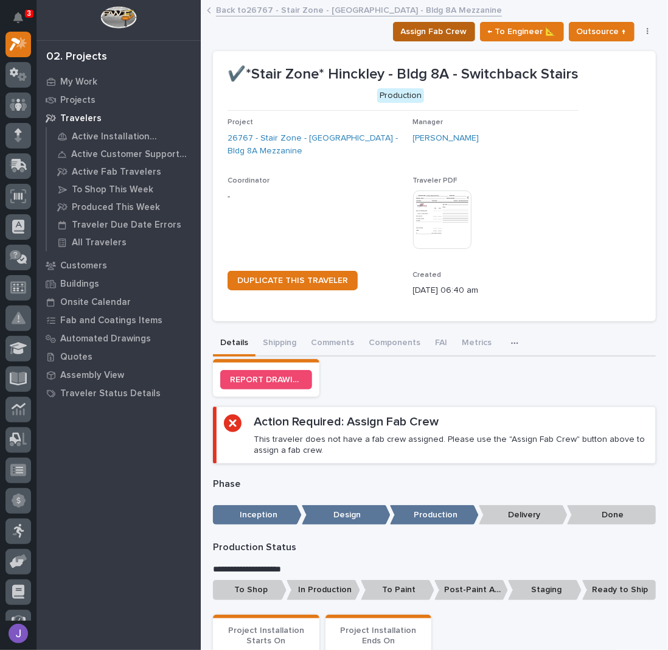
click at [438, 29] on span "Assign Fab Crew" at bounding box center [434, 31] width 66 height 15
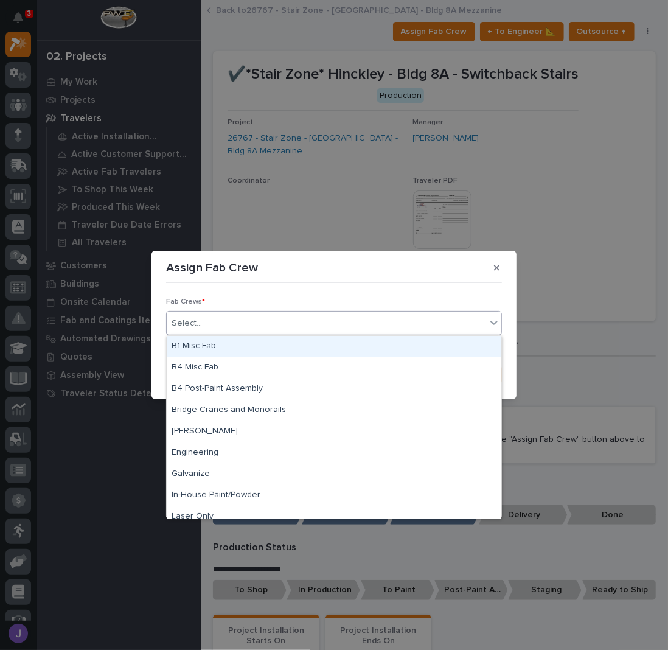
click at [355, 329] on div "Select..." at bounding box center [326, 323] width 319 height 20
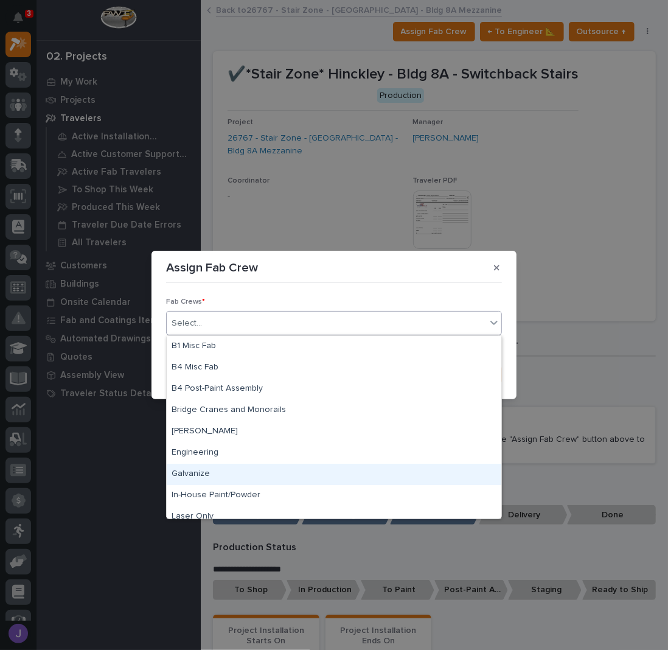
scroll to position [286, 0]
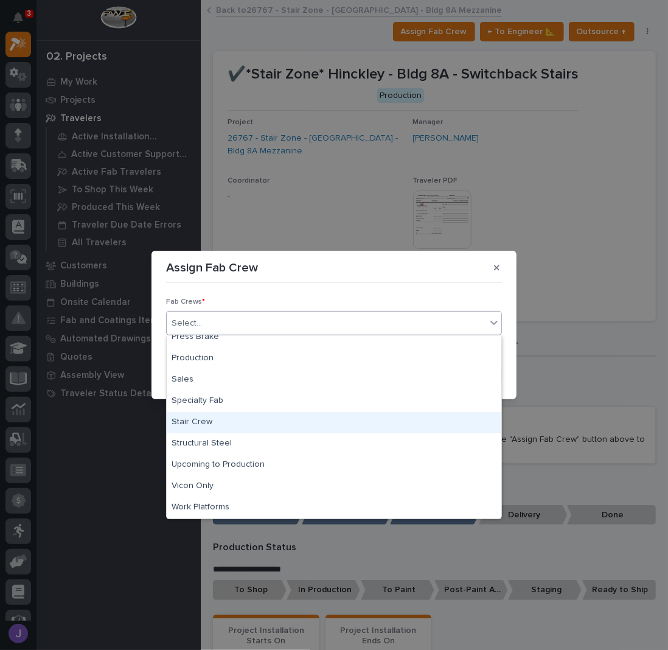
click at [192, 414] on div "Stair Crew" at bounding box center [334, 422] width 335 height 21
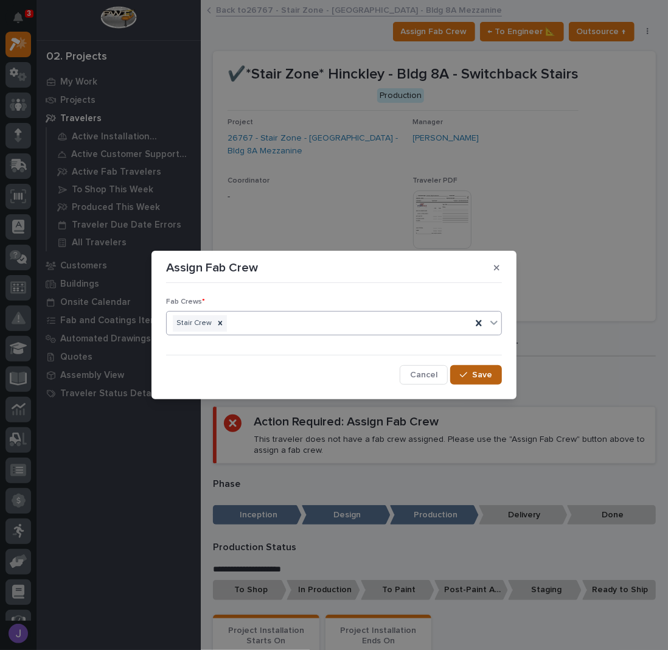
click at [467, 375] on icon "button" at bounding box center [463, 375] width 7 height 9
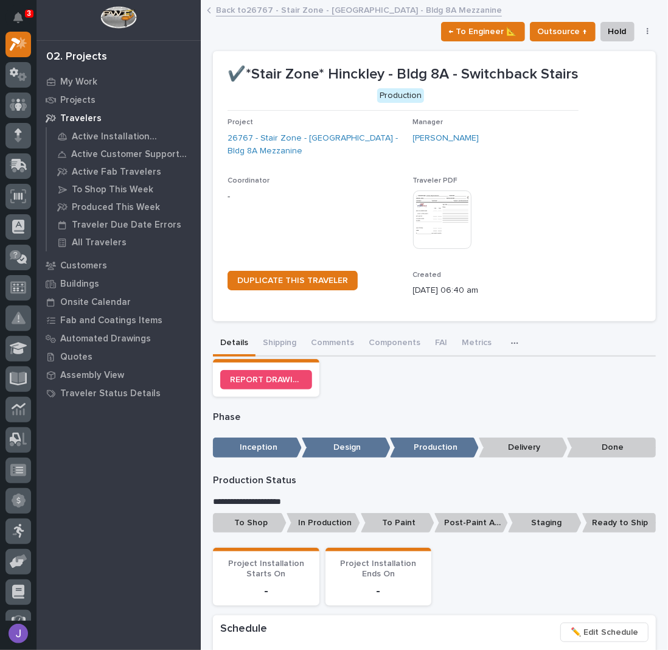
click at [271, 519] on p "To Shop" at bounding box center [250, 523] width 74 height 20
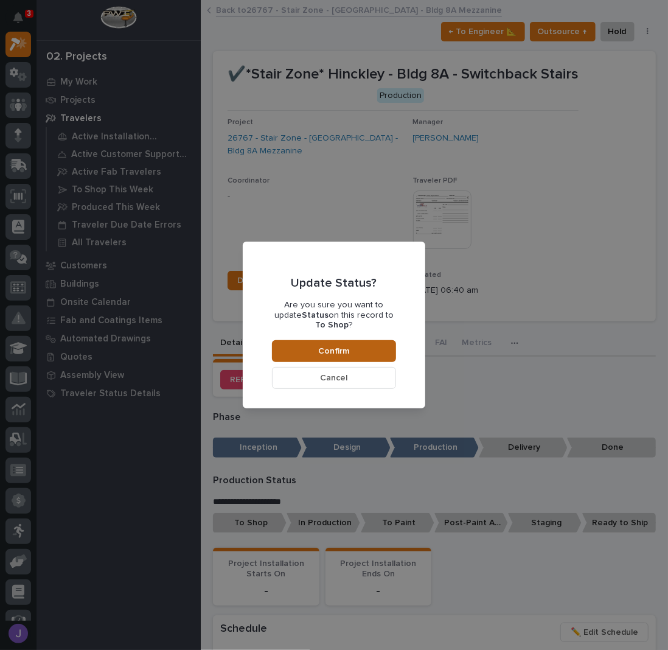
drag, startPoint x: 346, startPoint y: 346, endPoint x: 339, endPoint y: 346, distance: 6.7
click at [339, 346] on span "Confirm" at bounding box center [334, 351] width 31 height 11
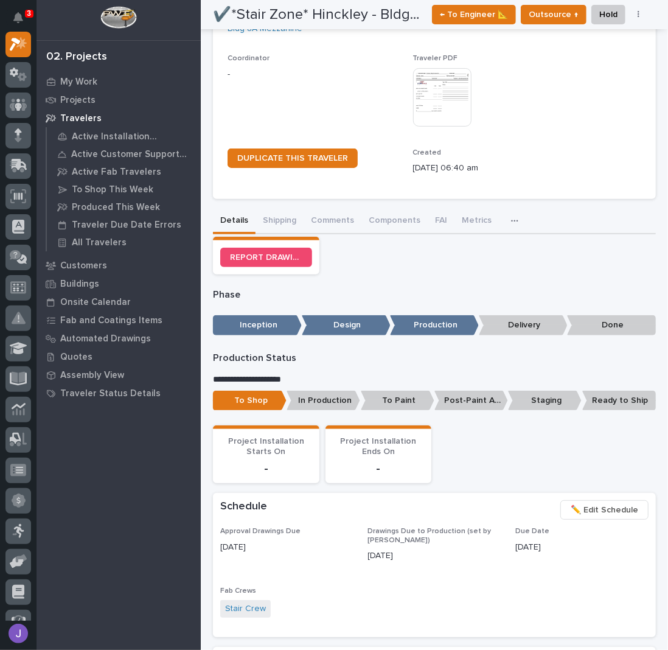
scroll to position [0, 0]
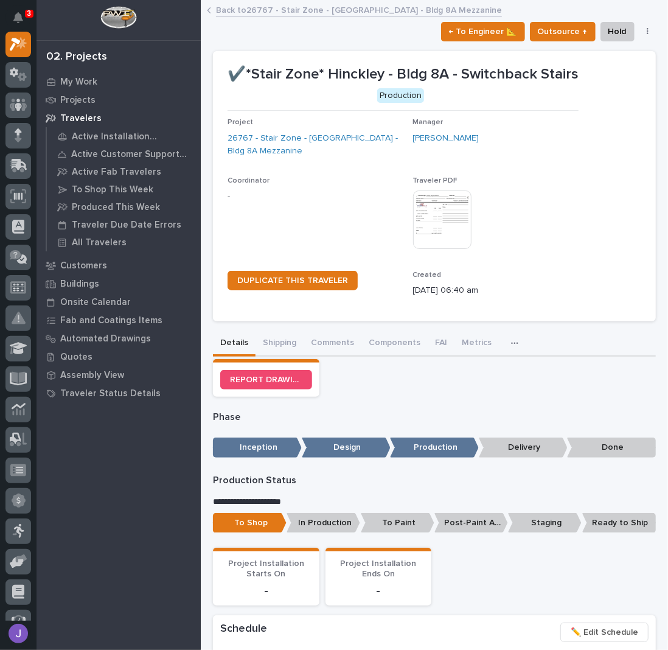
click at [256, 12] on link "Back to 26767 - Stair Zone - [GEOGRAPHIC_DATA] - Bldg 8A [GEOGRAPHIC_DATA]" at bounding box center [359, 9] width 286 height 14
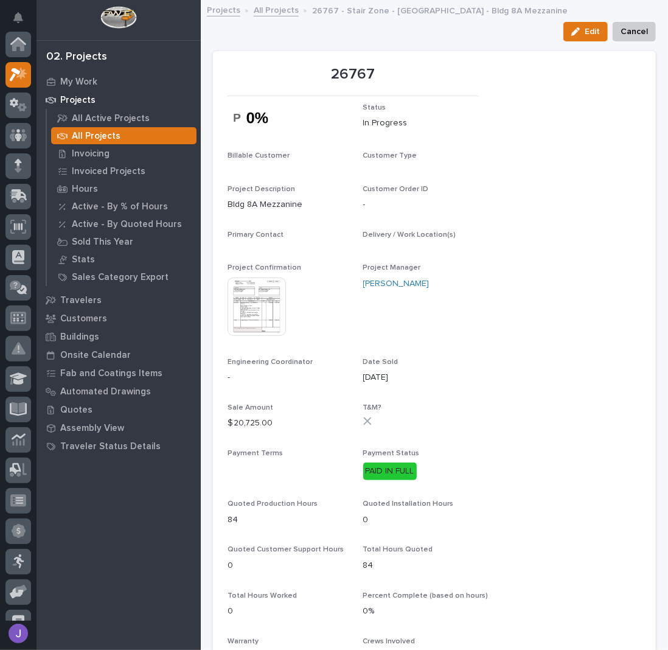
scroll to position [30, 0]
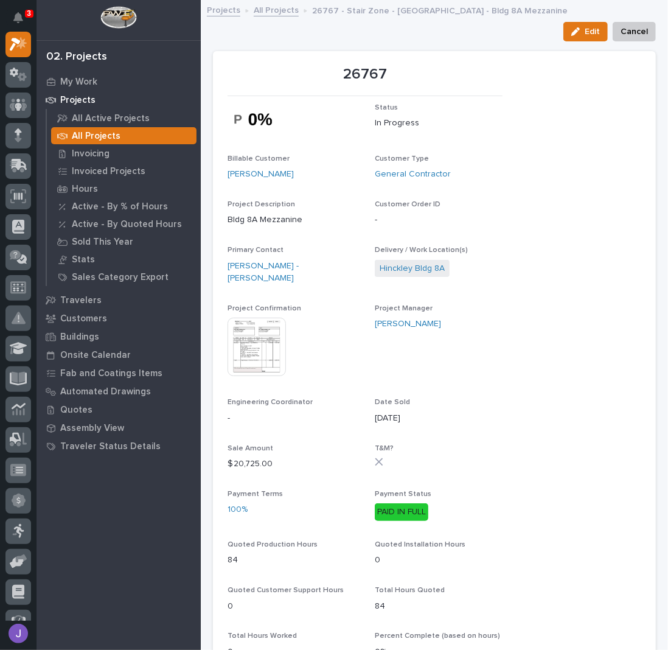
click at [265, 12] on link "All Projects" at bounding box center [276, 9] width 45 height 14
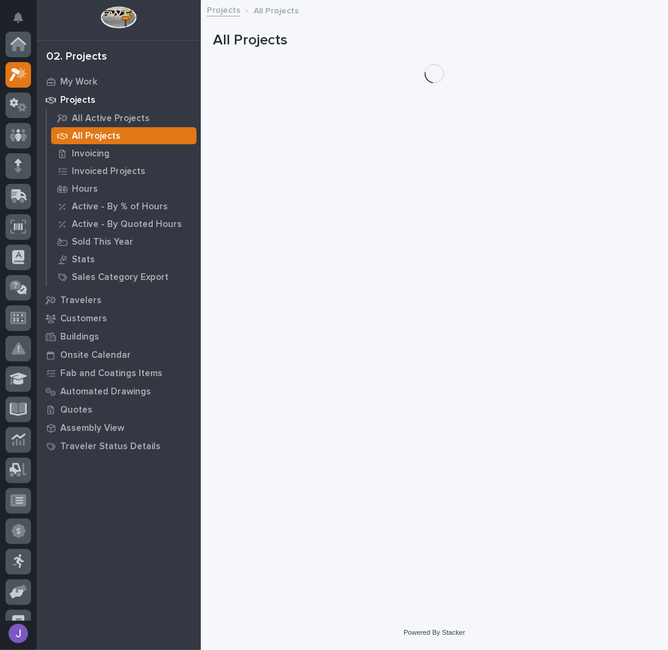
scroll to position [30, 0]
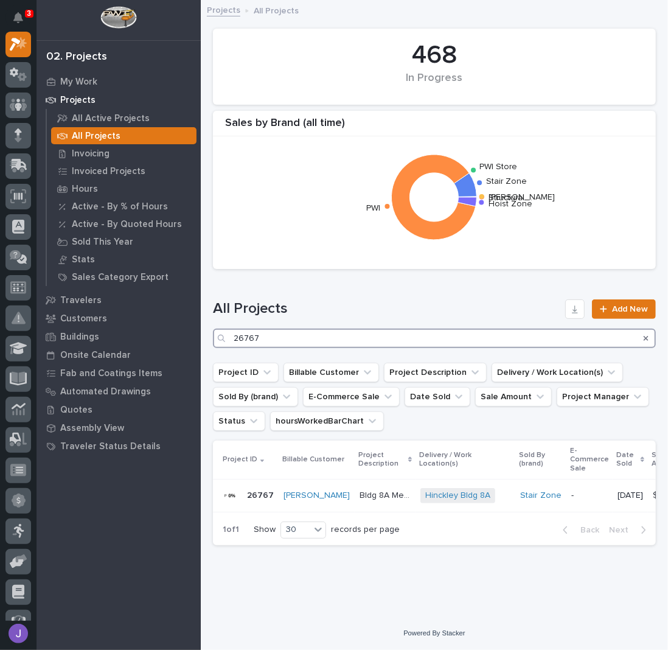
click at [288, 333] on input "26767" at bounding box center [434, 338] width 443 height 19
type input "26822"
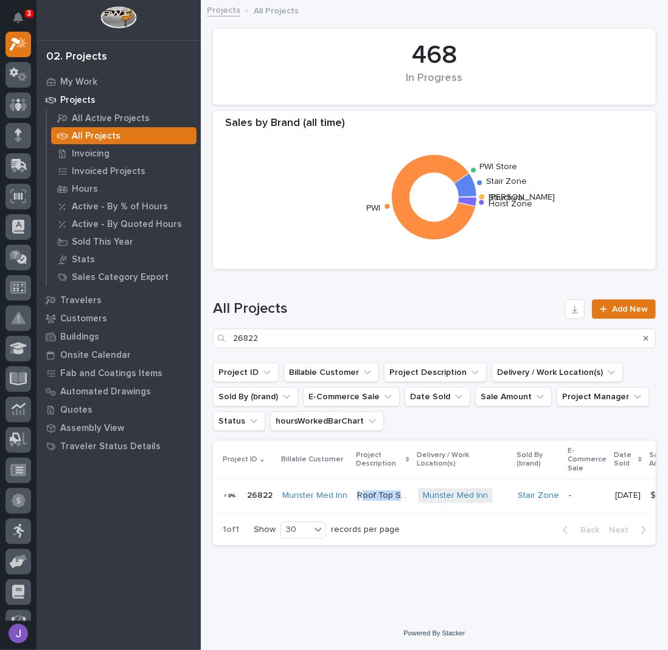
click at [361, 488] on div "Roof Top Straight Stair Roof Top Straight Stair" at bounding box center [382, 496] width 51 height 20
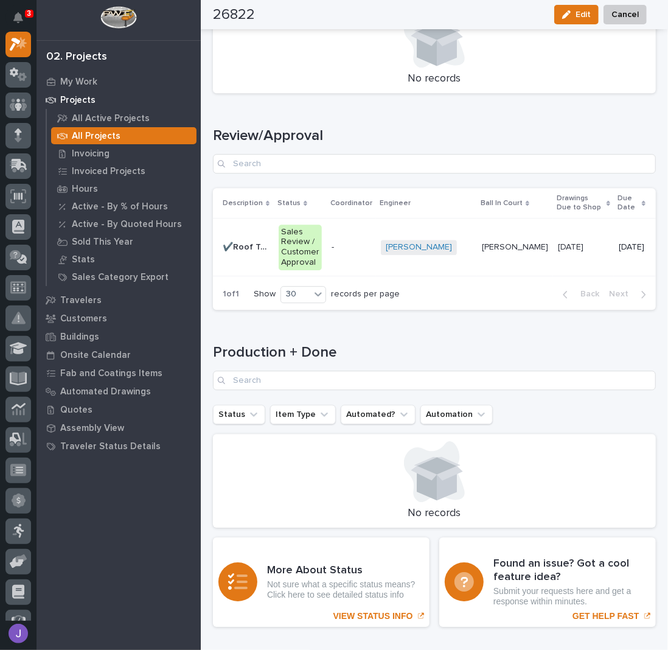
scroll to position [1622, 0]
